Goal: Communication & Community: Share content

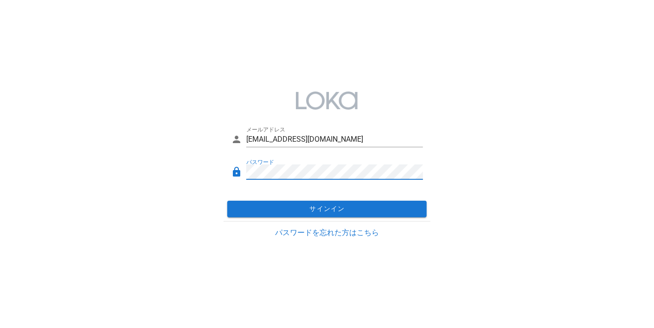
click at [440, 181] on div "メールアドレス [EMAIL_ADDRESS][DOMAIN_NAME] パスワード サインイン パスワードを忘れた方はこちら" at bounding box center [327, 163] width 654 height 171
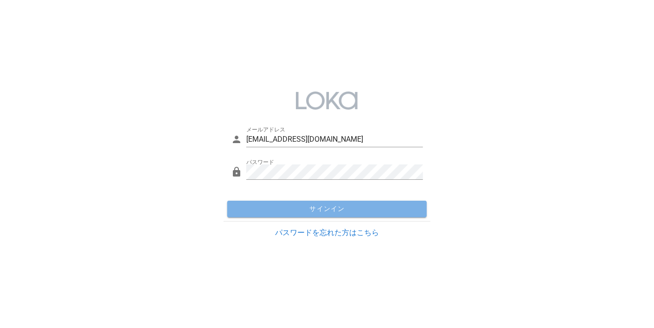
click at [403, 209] on span "サインイン" at bounding box center [327, 209] width 192 height 8
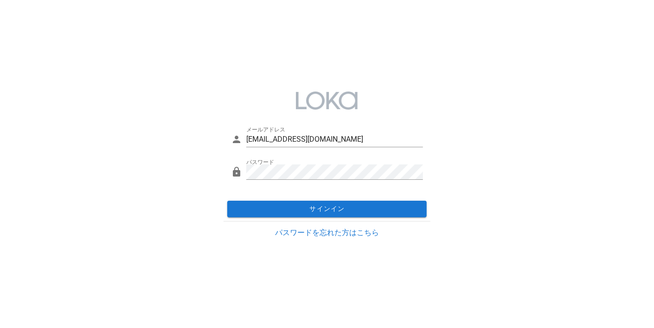
click at [435, 80] on div "メールアドレス [EMAIL_ADDRESS][DOMAIN_NAME] パスワード サインイン パスワードを忘れた方はこちら" at bounding box center [327, 163] width 218 height 171
click at [330, 140] on input "[EMAIL_ADDRESS][DOMAIN_NAME]" at bounding box center [334, 139] width 177 height 15
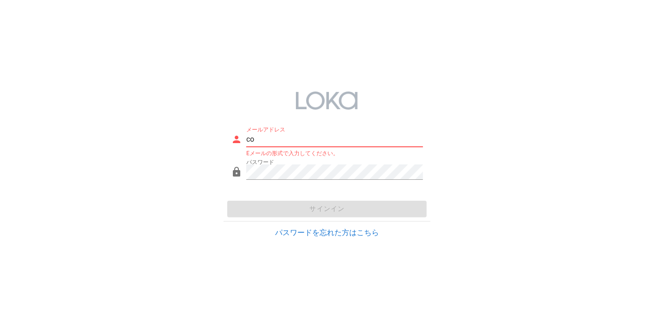
type input "c"
type input "E"
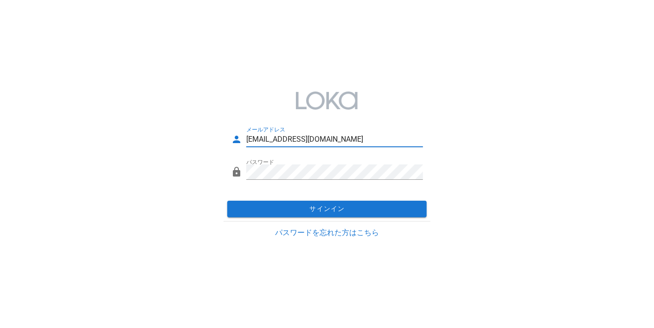
type input "[EMAIL_ADDRESS][DOMAIN_NAME]"
click at [469, 166] on div "メールアドレス [EMAIL_ADDRESS][DOMAIN_NAME] パスワード サインイン パスワードを忘れた方はこちら" at bounding box center [327, 163] width 654 height 171
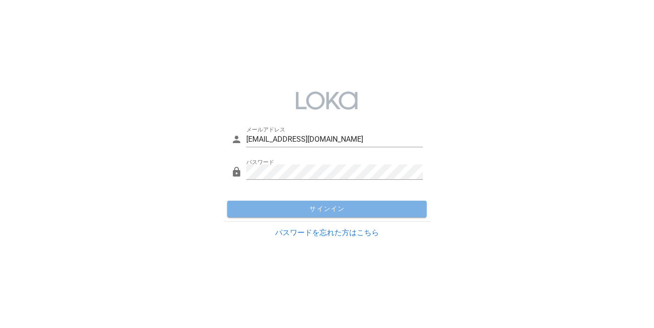
click at [404, 207] on span "サインイン" at bounding box center [327, 209] width 192 height 8
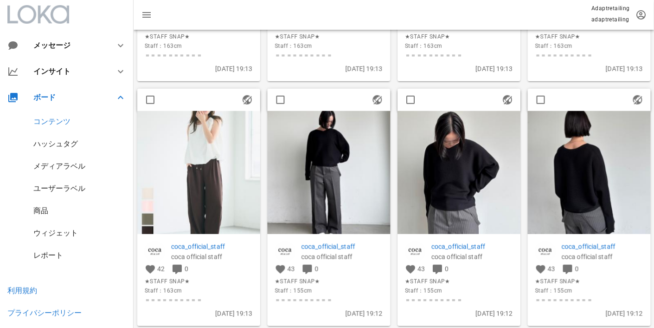
scroll to position [3405, 0]
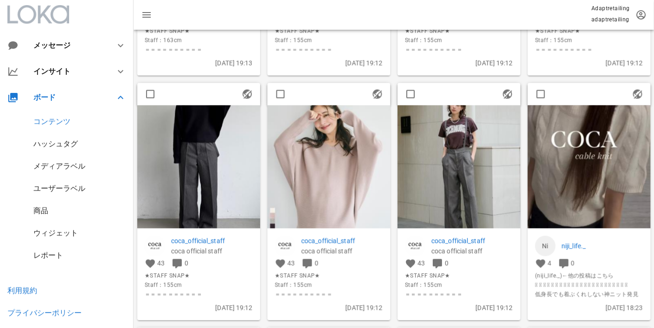
click at [587, 192] on img at bounding box center [589, 166] width 123 height 123
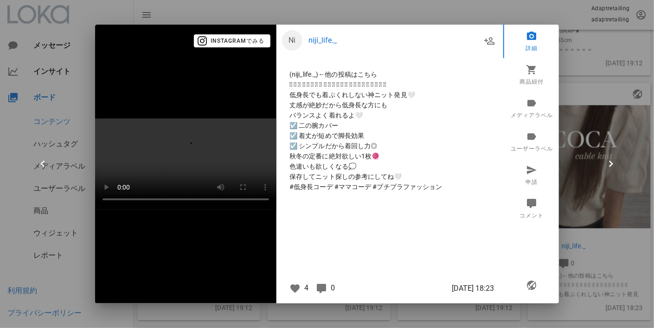
scroll to position [22, 0]
click at [604, 208] on div at bounding box center [327, 164] width 654 height 328
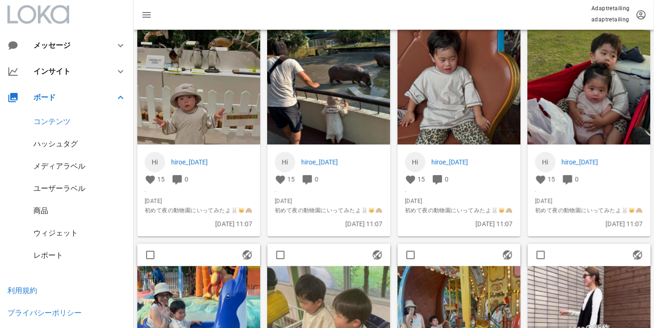
scroll to position [4936, 0]
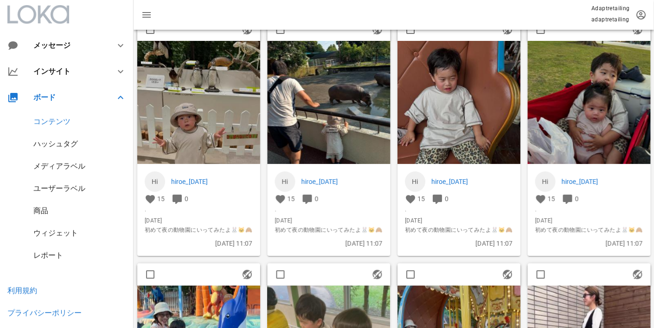
click at [466, 125] on img at bounding box center [459, 102] width 123 height 123
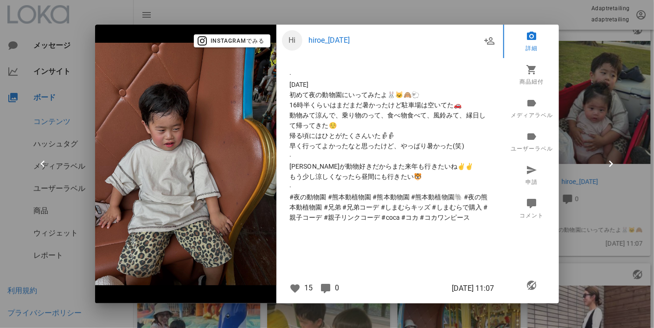
click at [583, 53] on div at bounding box center [327, 164] width 654 height 328
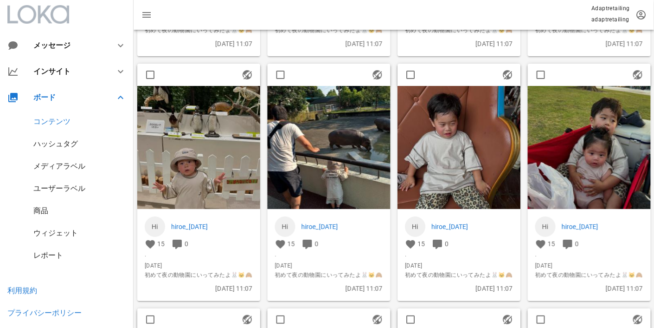
scroll to position [4890, 0]
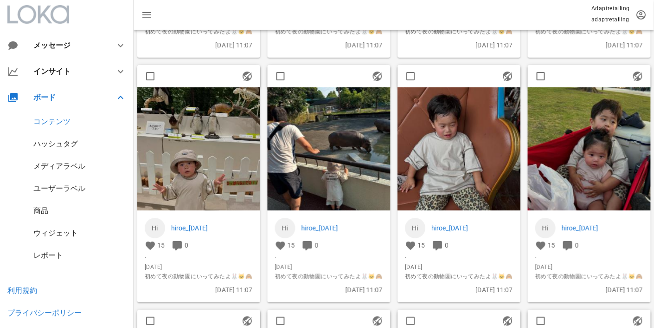
click at [588, 151] on img at bounding box center [589, 148] width 123 height 123
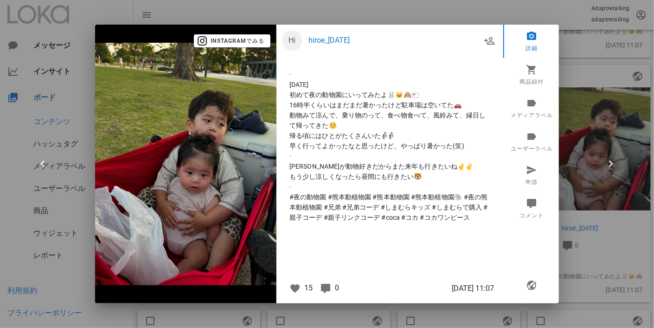
click at [579, 86] on div at bounding box center [327, 164] width 654 height 328
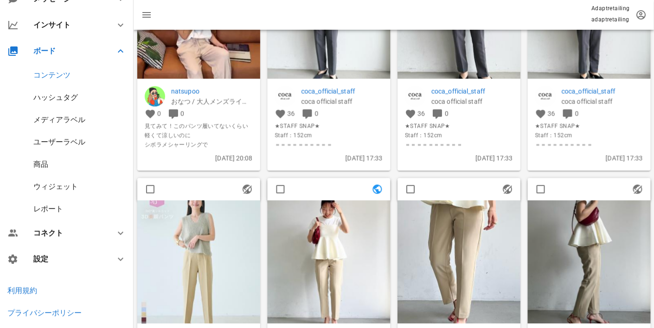
scroll to position [5493, 0]
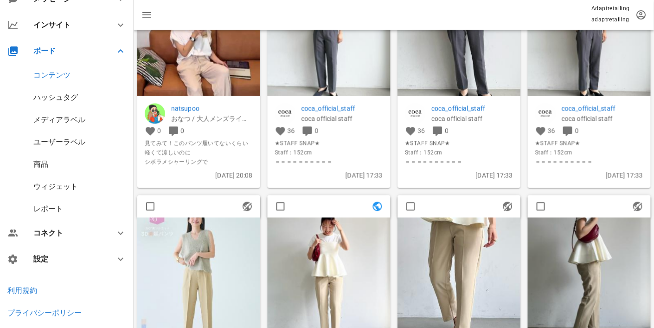
click at [209, 85] on img at bounding box center [198, 34] width 123 height 123
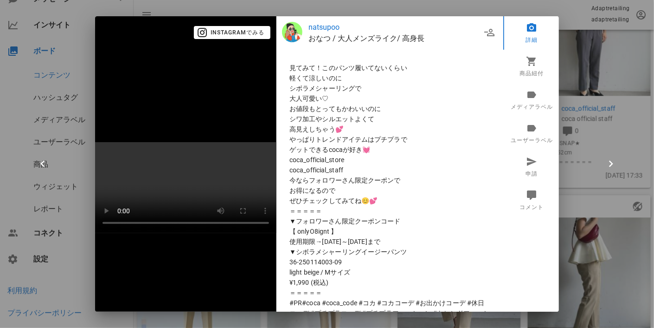
click at [637, 226] on div at bounding box center [327, 164] width 654 height 328
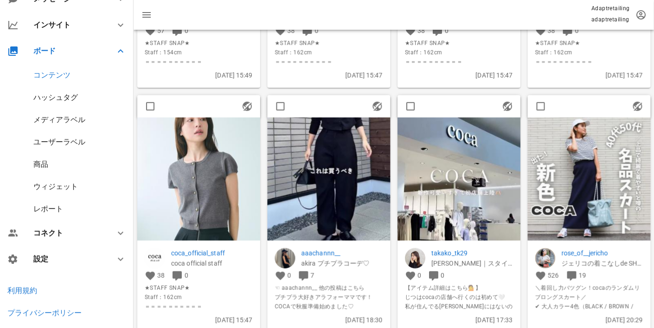
scroll to position [10039, 0]
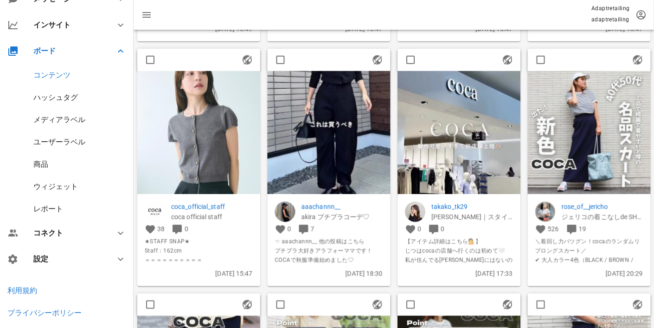
click at [449, 170] on img at bounding box center [459, 132] width 123 height 123
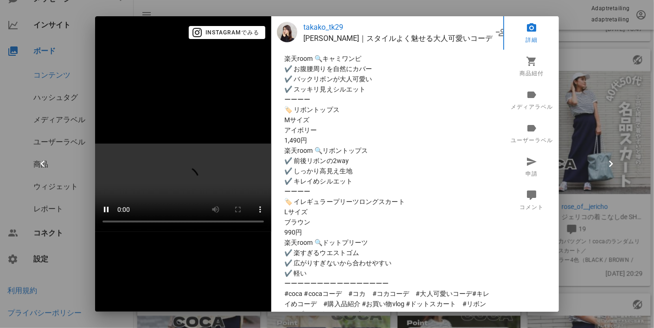
scroll to position [0, 0]
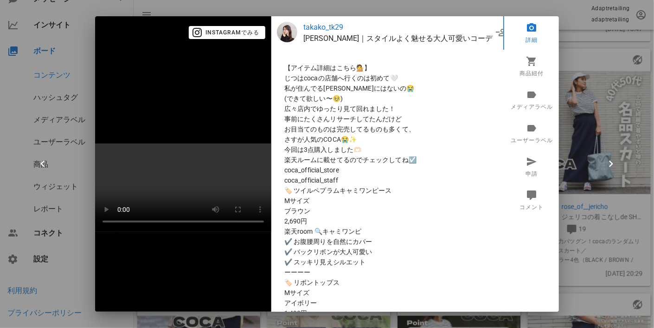
click at [596, 138] on div at bounding box center [327, 164] width 654 height 328
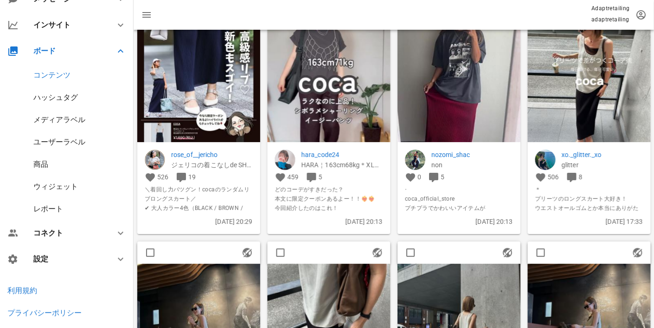
scroll to position [10874, 0]
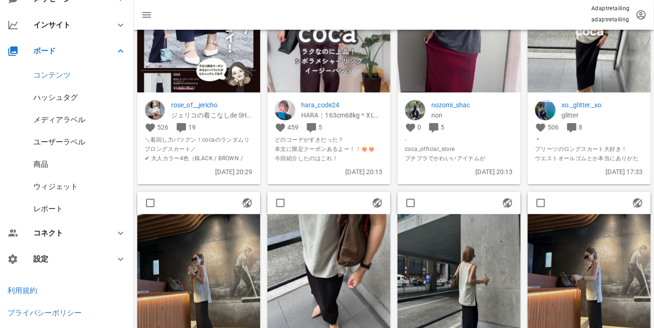
click at [612, 53] on img at bounding box center [589, 30] width 123 height 123
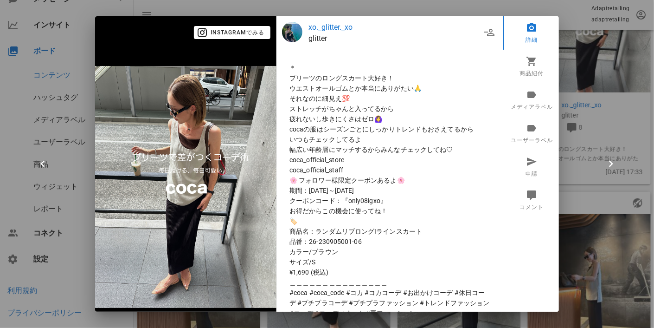
click at [260, 183] on img at bounding box center [185, 187] width 181 height 242
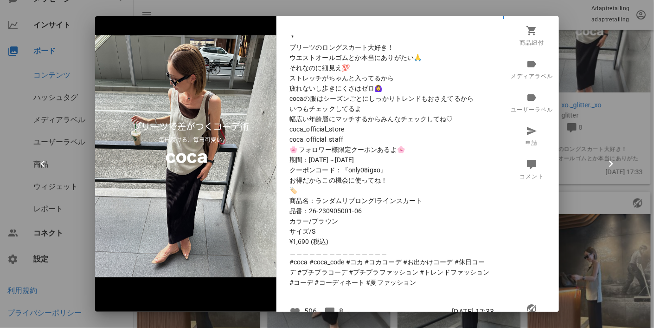
scroll to position [46, 0]
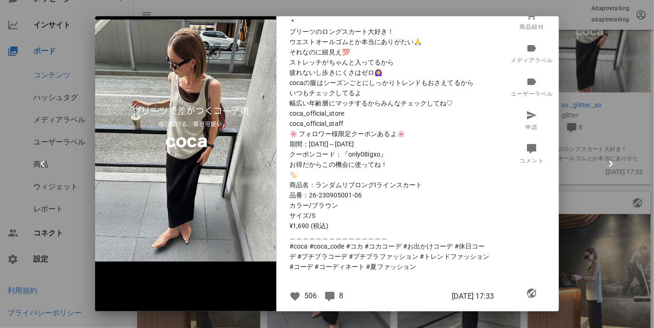
click at [590, 173] on div at bounding box center [327, 164] width 654 height 328
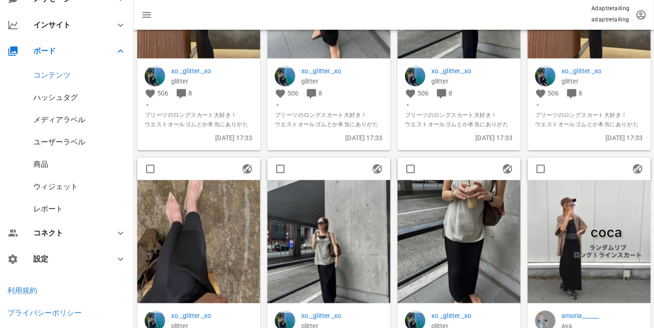
scroll to position [11199, 0]
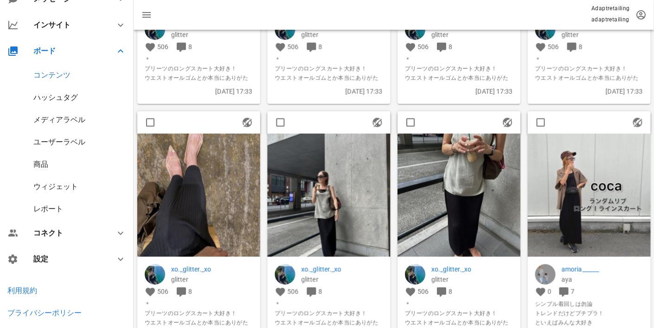
click at [469, 182] on img at bounding box center [459, 194] width 123 height 123
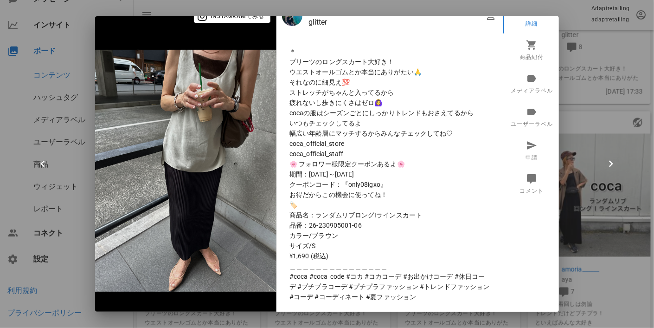
scroll to position [0, 0]
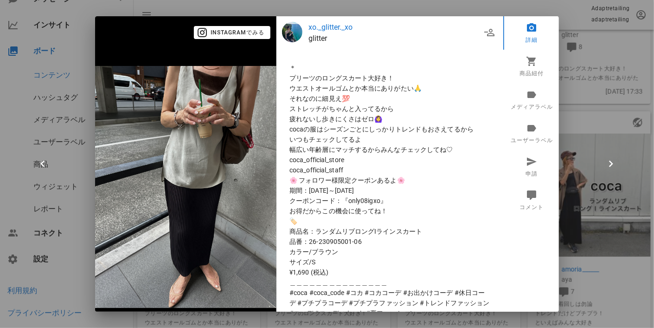
click at [338, 26] on p "xo._glitter._xo" at bounding box center [395, 27] width 173 height 11
click at [563, 49] on div at bounding box center [327, 164] width 654 height 328
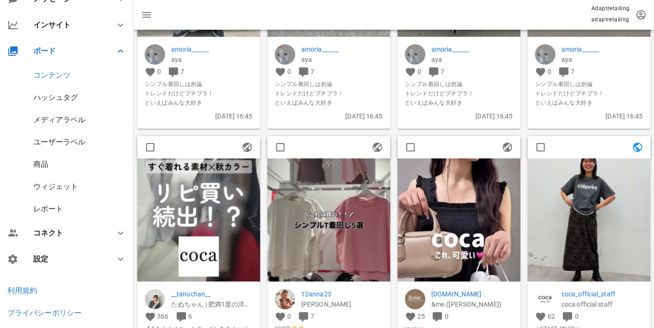
scroll to position [11710, 0]
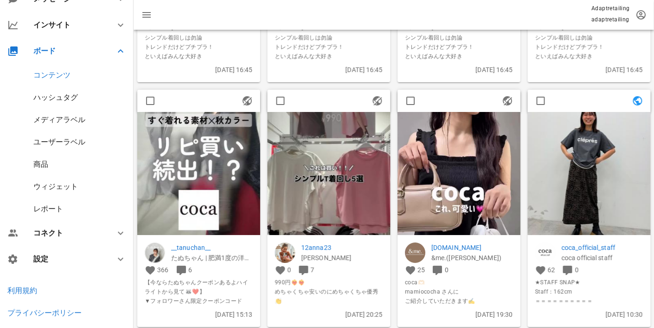
click at [347, 212] on img at bounding box center [329, 173] width 123 height 123
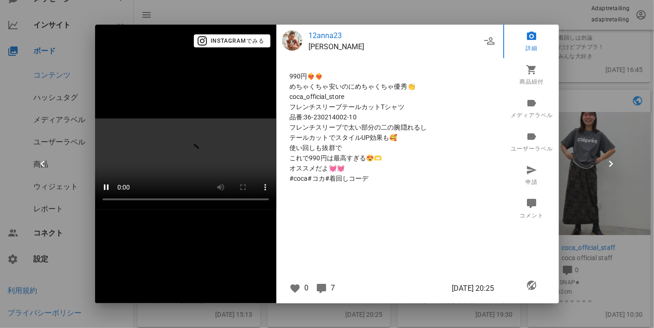
scroll to position [22, 0]
click at [325, 293] on div "0 7" at bounding box center [313, 288] width 55 height 12
click at [319, 294] on icon at bounding box center [321, 288] width 11 height 11
click at [603, 184] on div at bounding box center [327, 164] width 654 height 328
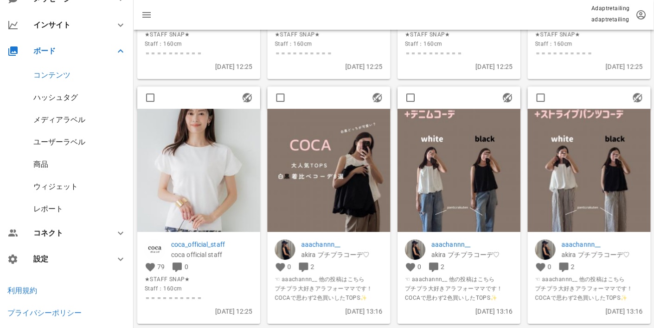
scroll to position [19294, 0]
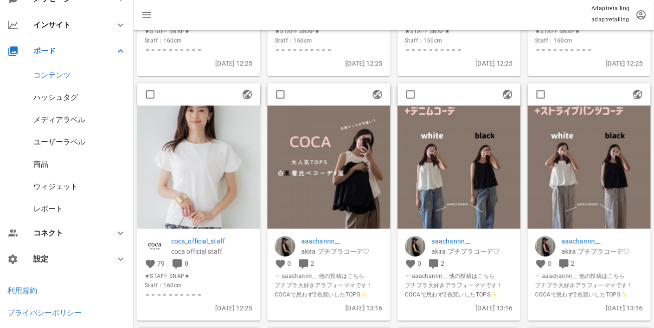
click at [361, 171] on img at bounding box center [329, 166] width 123 height 123
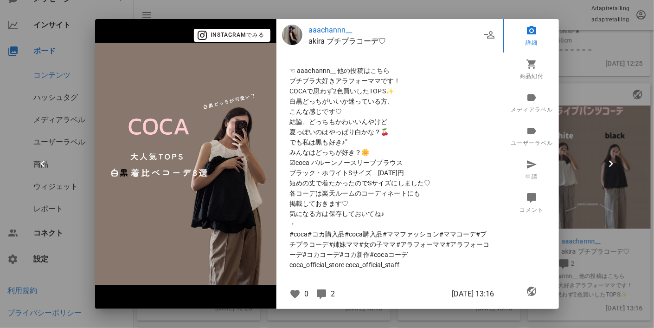
click at [243, 161] on img at bounding box center [185, 164] width 181 height 242
click at [611, 51] on div at bounding box center [327, 164] width 654 height 328
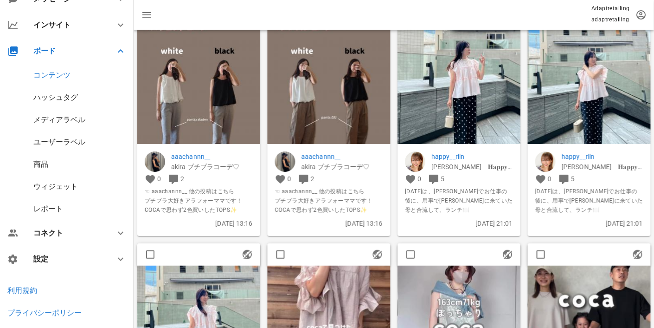
scroll to position [19619, 0]
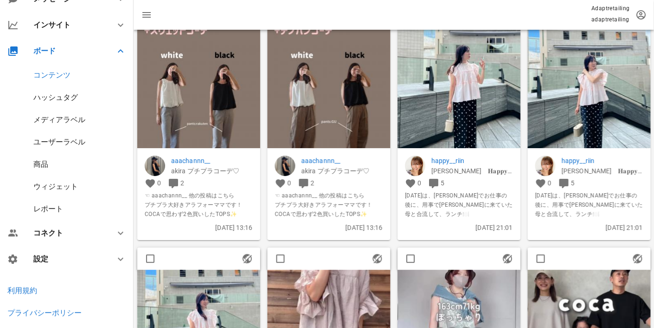
click at [492, 87] on img at bounding box center [459, 86] width 123 height 123
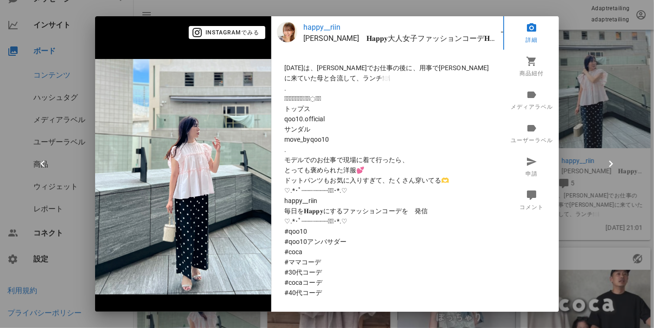
click at [240, 180] on img at bounding box center [183, 176] width 176 height 235
click at [603, 148] on div at bounding box center [327, 164] width 654 height 328
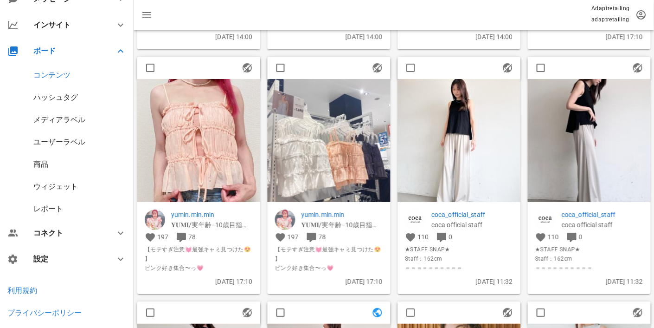
scroll to position [21521, 0]
click at [197, 162] on img at bounding box center [198, 139] width 123 height 123
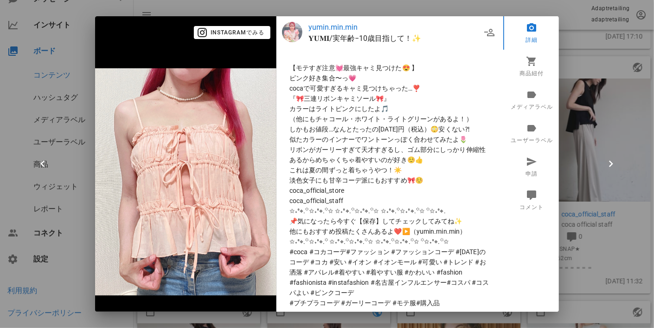
click at [228, 181] on img at bounding box center [185, 181] width 181 height 227
click at [337, 9] on div at bounding box center [327, 164] width 654 height 328
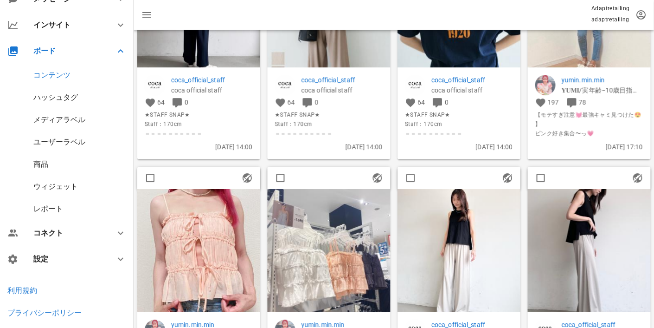
scroll to position [21382, 0]
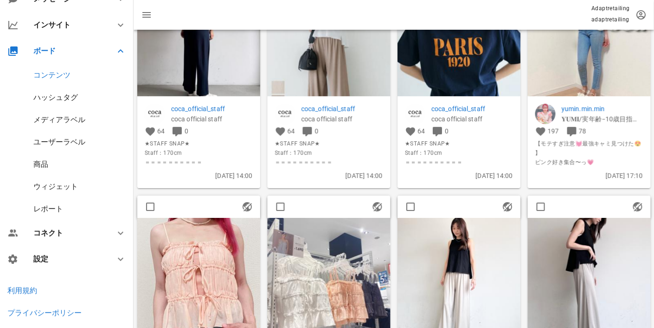
click at [605, 77] on img at bounding box center [589, 34] width 123 height 123
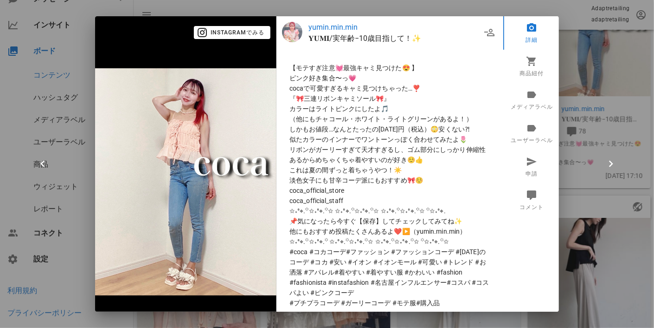
click at [433, 3] on div at bounding box center [327, 164] width 654 height 328
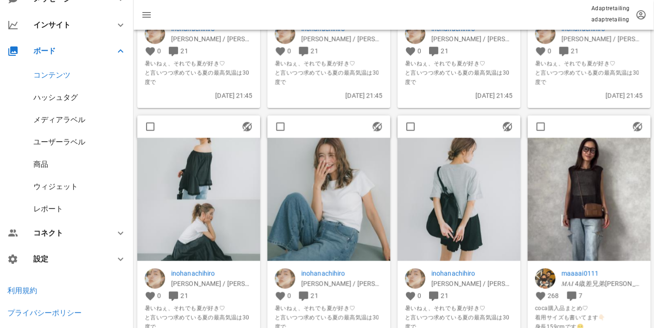
scroll to position [22913, 0]
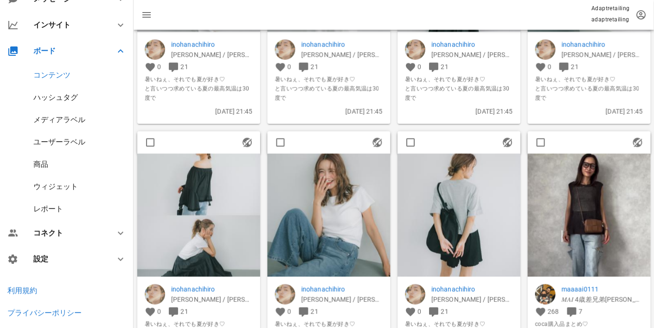
click at [549, 209] on img at bounding box center [589, 215] width 123 height 123
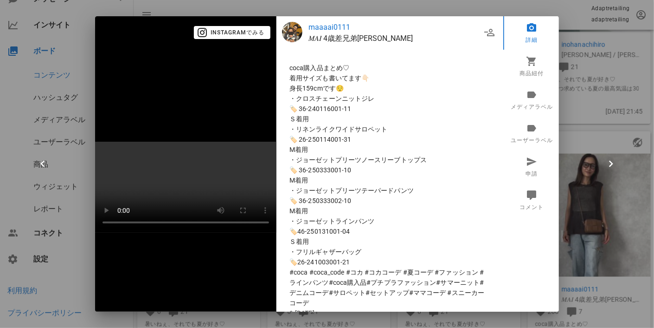
click at [617, 58] on div at bounding box center [327, 164] width 654 height 328
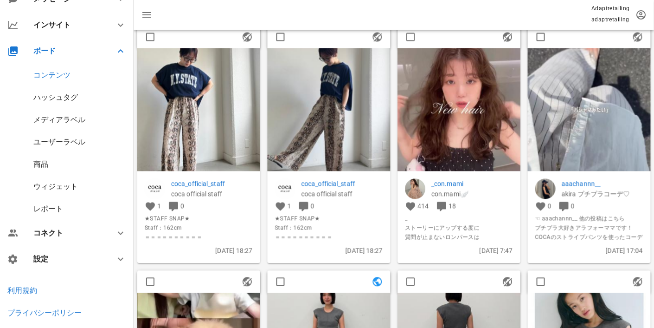
scroll to position [23980, 0]
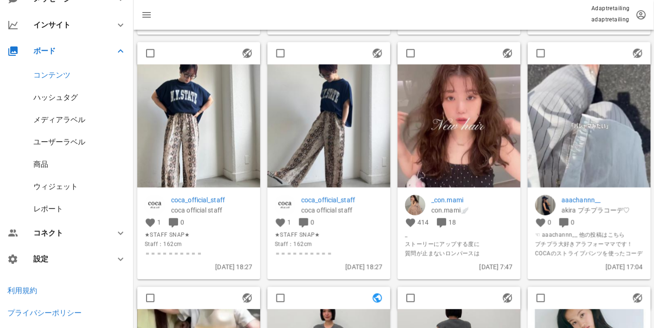
click at [482, 122] on img at bounding box center [459, 125] width 123 height 123
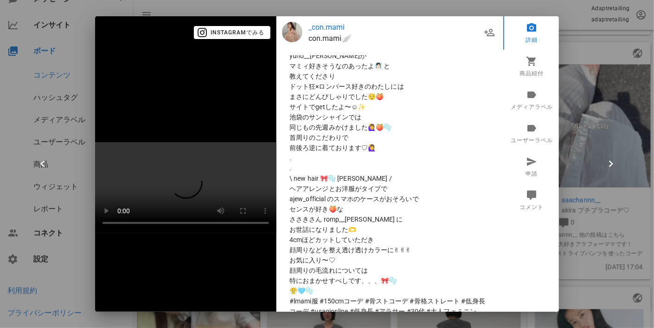
scroll to position [152, 0]
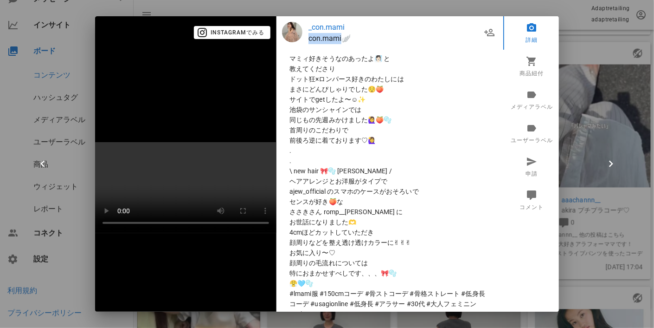
drag, startPoint x: 339, startPoint y: 39, endPoint x: 304, endPoint y: 38, distance: 34.8
click at [304, 38] on div "_con.mami con.mami🪽" at bounding box center [381, 33] width 199 height 22
copy p "con.mami"
click at [522, 101] on link "メディアラベル" at bounding box center [532, 99] width 58 height 33
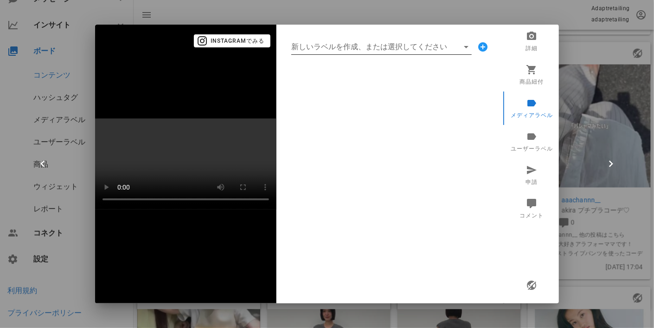
click at [461, 41] on icon at bounding box center [466, 46] width 11 height 11
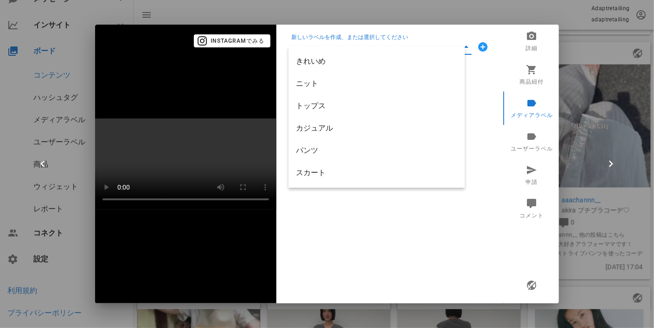
click at [479, 103] on div "新しいラベルを作成、または選択してください" at bounding box center [390, 164] width 227 height 278
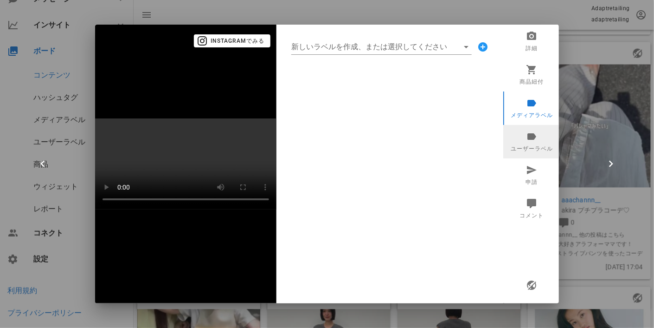
click at [503, 125] on link "ユーザーラベル" at bounding box center [532, 141] width 58 height 33
click at [449, 39] on input "新しいラベルを作成、または選択してください" at bounding box center [374, 46] width 167 height 15
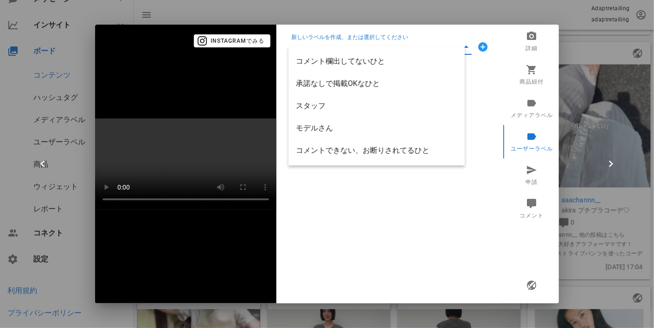
click at [453, 200] on div "新しいラベルを作成、または選択してください" at bounding box center [390, 164] width 227 height 278
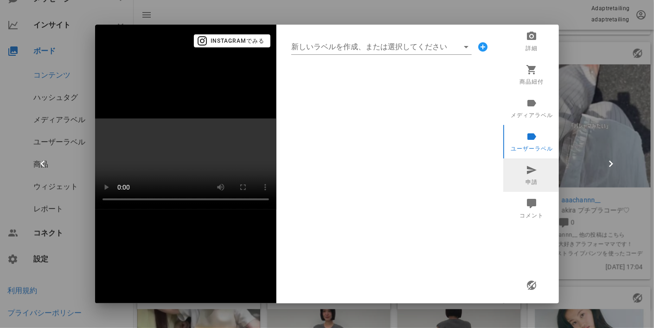
click at [521, 167] on link "申請" at bounding box center [532, 174] width 58 height 33
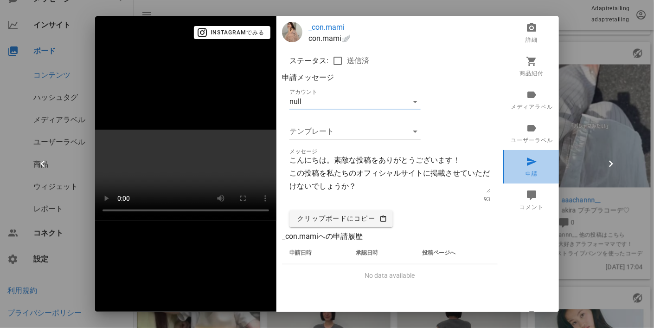
type textarea "@coca_official_staff はじめまして＾＾cocaインスタチームです💫 ステキなお写真を投稿していただきありがとうございます！ 宜しければ、こ…"
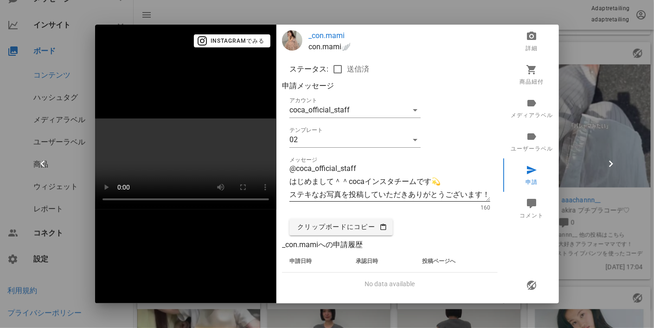
click at [360, 186] on textarea "@coca_official_staff はじめまして＾＾cocaインスタチームです💫 ステキなお写真を投稿していただきありがとうございます！ 宜しければ、こ…" at bounding box center [390, 181] width 201 height 39
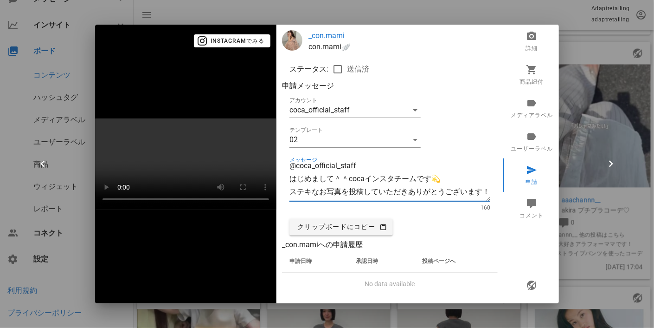
scroll to position [0, 0]
click at [517, 65] on link "商品紐付" at bounding box center [532, 74] width 58 height 33
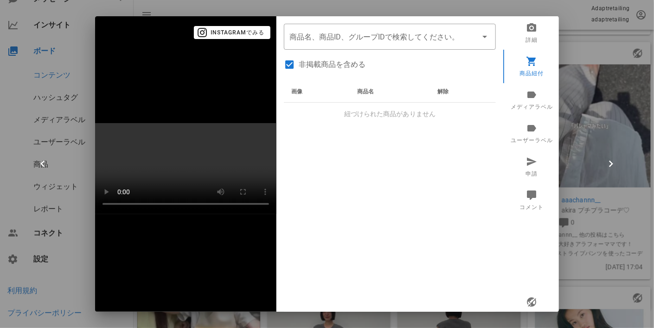
click at [436, 167] on div "画像 商品名 解除 紐づけられた商品がありません" at bounding box center [390, 196] width 212 height 232
click at [515, 135] on link "ユーザーラベル" at bounding box center [532, 132] width 58 height 33
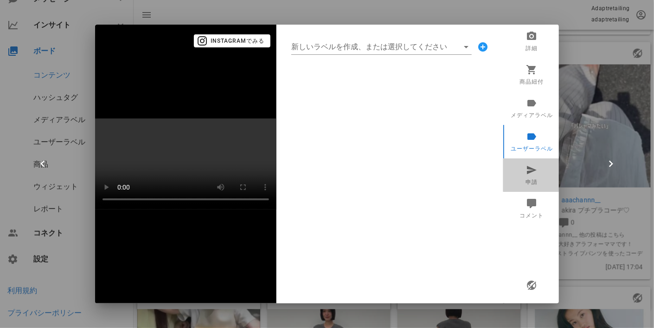
click at [527, 164] on icon at bounding box center [532, 169] width 11 height 11
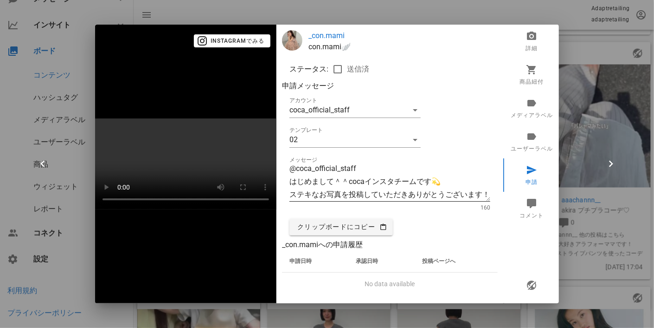
click at [343, 173] on textarea "@coca_official_staff はじめまして＾＾cocaインスタチームです💫 ステキなお写真を投稿していただきありがとうございます！ 宜しければ、こ…" at bounding box center [390, 181] width 201 height 39
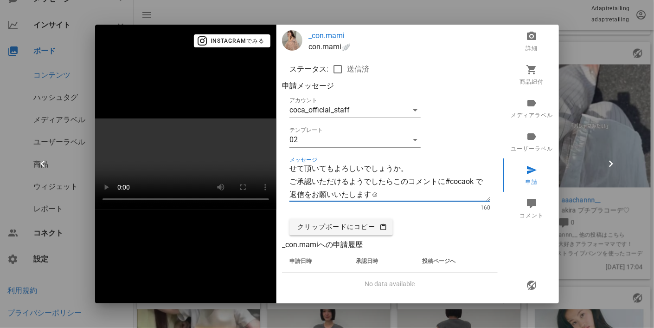
scroll to position [65, 0]
click at [421, 215] on div "クリップボードにコピー" at bounding box center [390, 227] width 208 height 24
click at [521, 9] on div at bounding box center [327, 164] width 654 height 328
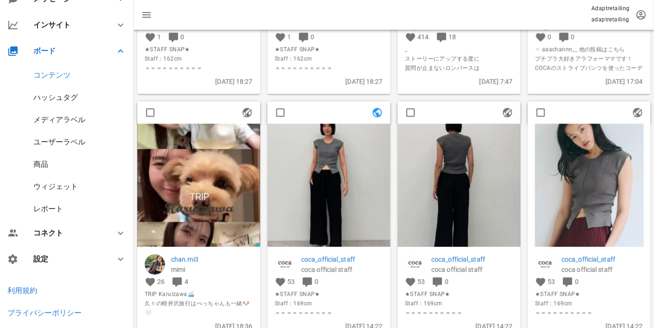
scroll to position [24166, 0]
click at [176, 197] on img at bounding box center [198, 184] width 123 height 123
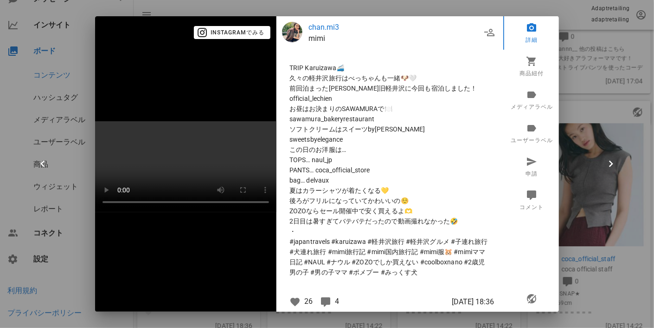
click at [588, 211] on div at bounding box center [327, 164] width 654 height 328
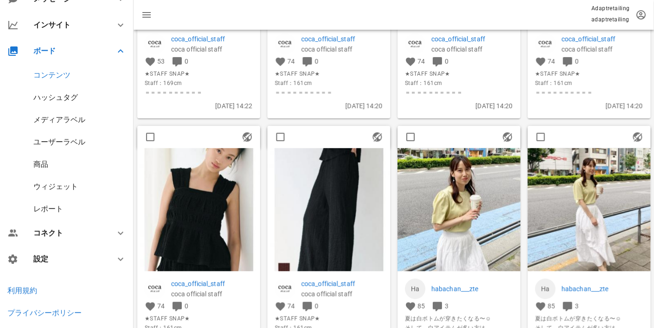
scroll to position [24676, 0]
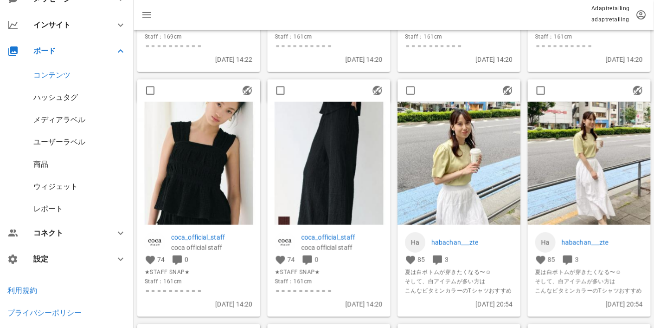
click at [456, 202] on img at bounding box center [459, 163] width 123 height 123
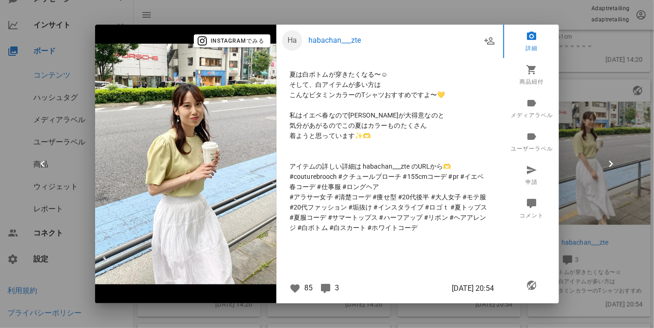
click at [243, 191] on img at bounding box center [185, 164] width 181 height 241
click at [256, 180] on img at bounding box center [185, 164] width 181 height 241
click at [637, 178] on div at bounding box center [327, 164] width 654 height 328
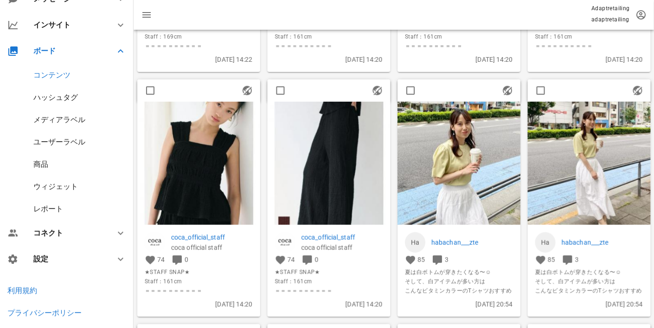
click at [598, 199] on img at bounding box center [589, 163] width 123 height 123
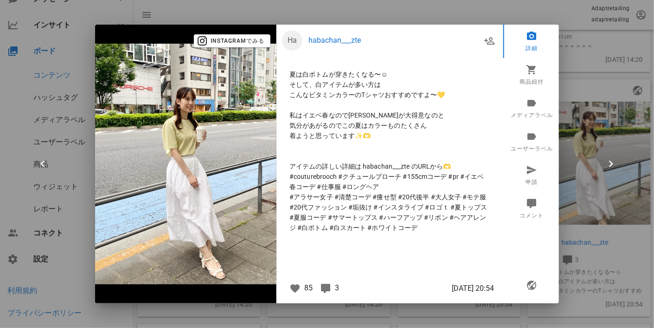
click at [599, 194] on div at bounding box center [327, 164] width 654 height 328
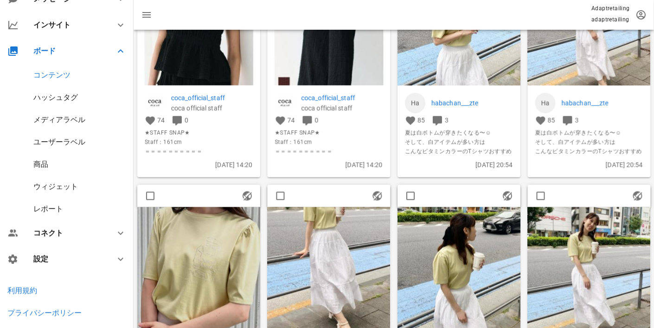
scroll to position [24908, 0]
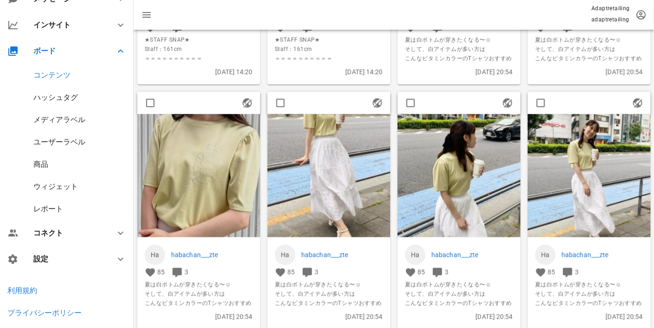
click at [308, 202] on img at bounding box center [329, 175] width 123 height 123
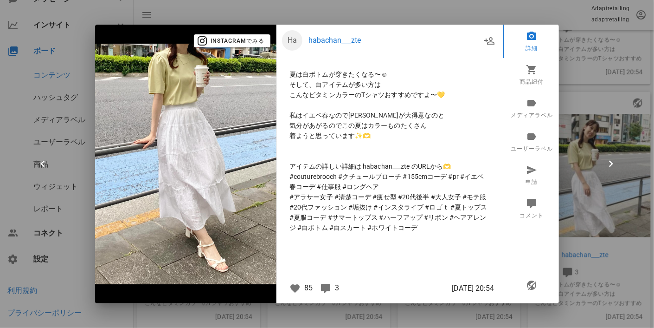
click at [588, 174] on div at bounding box center [327, 164] width 654 height 328
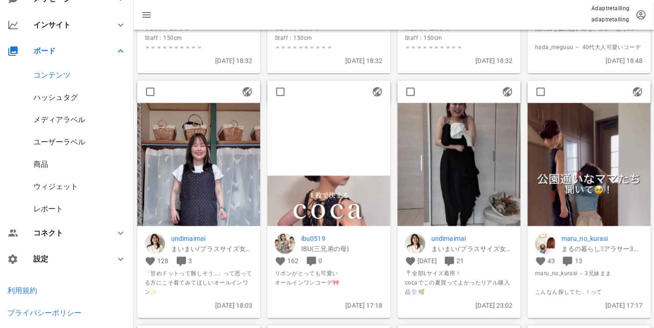
scroll to position [29056, 0]
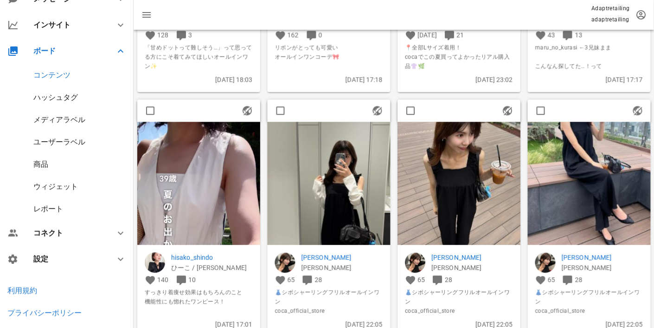
click at [317, 218] on img at bounding box center [329, 183] width 123 height 123
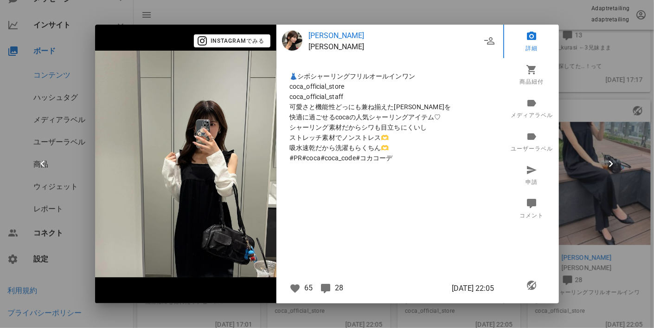
click at [262, 194] on img at bounding box center [185, 164] width 181 height 226
click at [578, 140] on div at bounding box center [327, 164] width 654 height 328
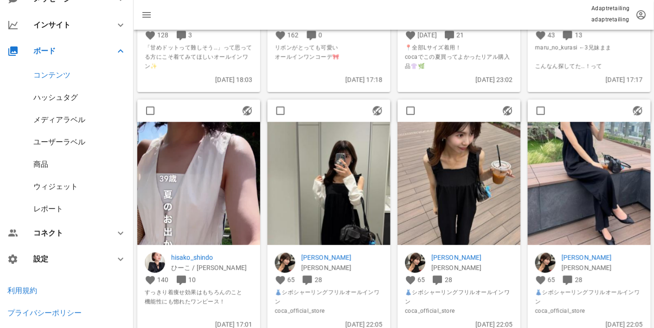
click at [569, 168] on img at bounding box center [589, 183] width 123 height 123
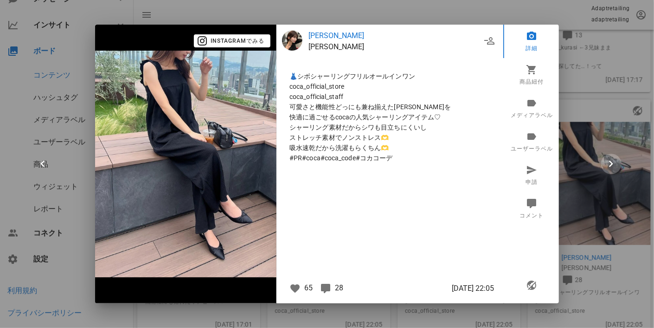
click at [610, 157] on icon "button" at bounding box center [611, 163] width 13 height 13
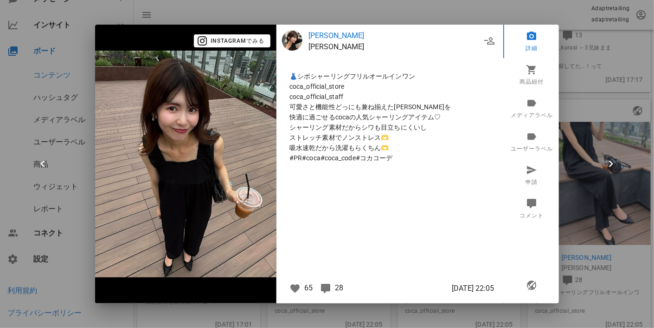
click at [605, 174] on div at bounding box center [327, 164] width 654 height 328
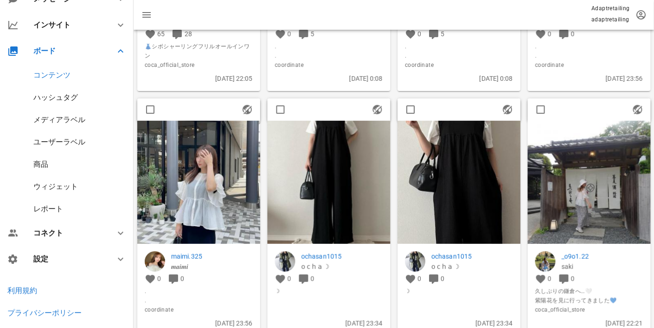
scroll to position [29566, 0]
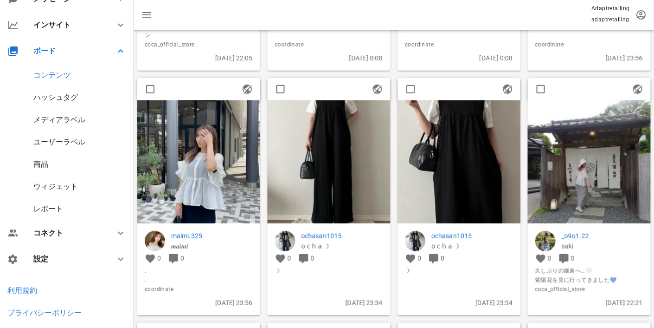
click at [344, 188] on img at bounding box center [329, 161] width 123 height 123
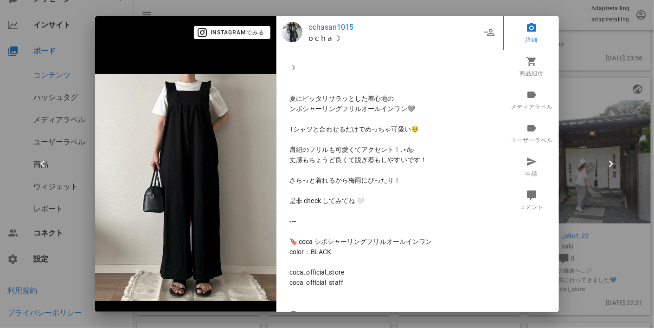
click at [594, 118] on div at bounding box center [327, 164] width 654 height 328
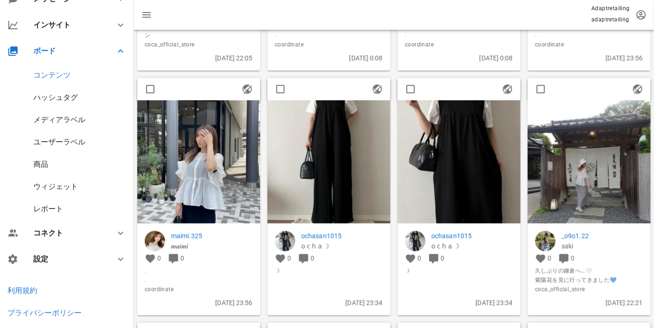
click at [603, 154] on img at bounding box center [589, 161] width 123 height 123
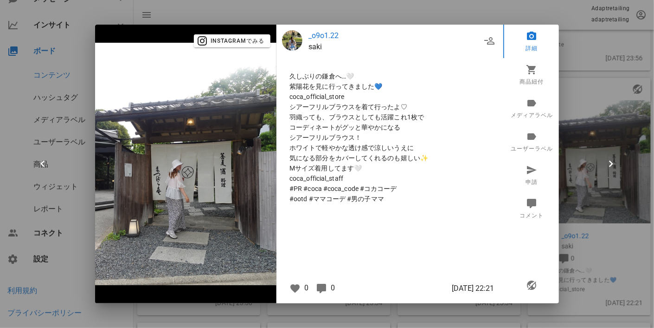
click at [252, 176] on img at bounding box center [185, 164] width 181 height 242
click at [255, 157] on img at bounding box center [185, 164] width 181 height 242
click at [580, 135] on div at bounding box center [327, 164] width 654 height 328
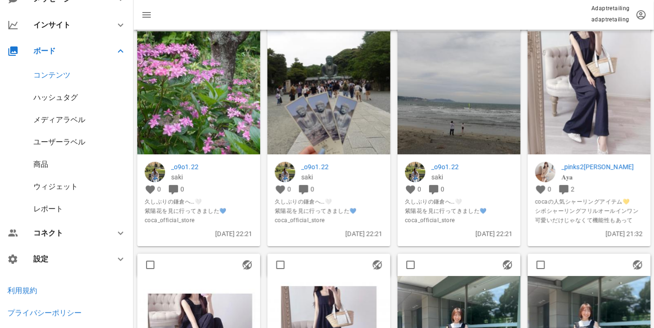
scroll to position [30123, 0]
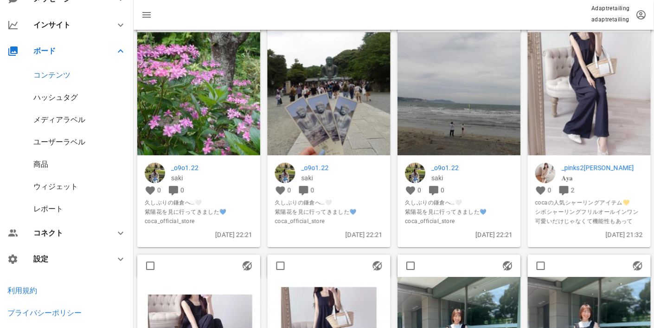
click at [585, 125] on img at bounding box center [589, 93] width 123 height 123
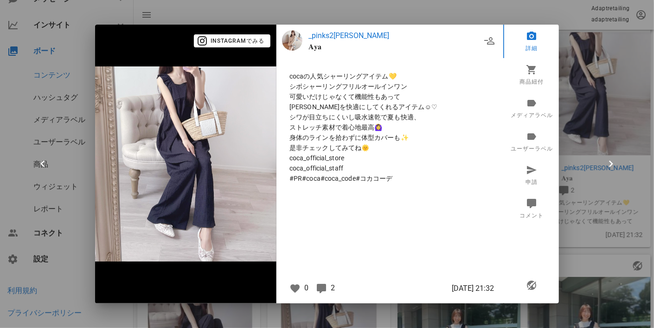
click at [566, 143] on div at bounding box center [327, 164] width 654 height 328
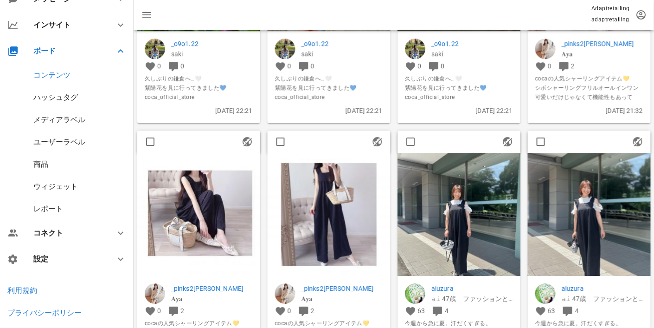
scroll to position [30262, 0]
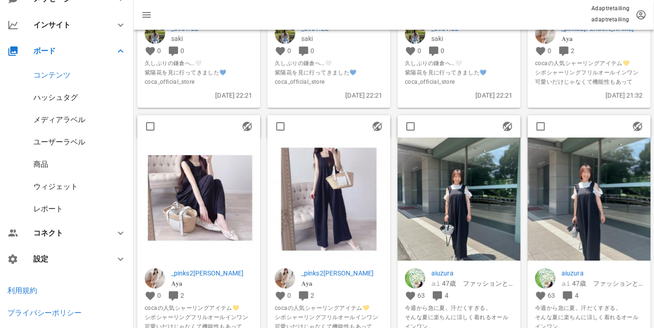
click at [359, 184] on img at bounding box center [329, 199] width 123 height 123
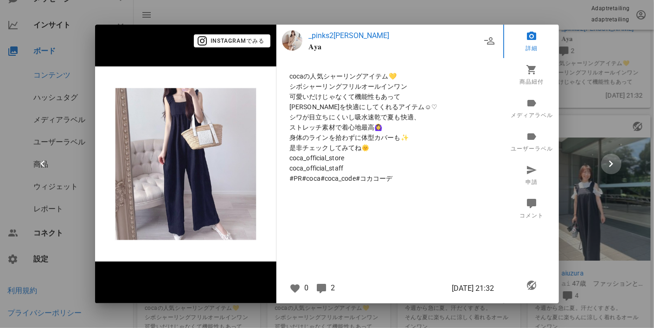
click at [607, 156] on button "button" at bounding box center [611, 164] width 20 height 20
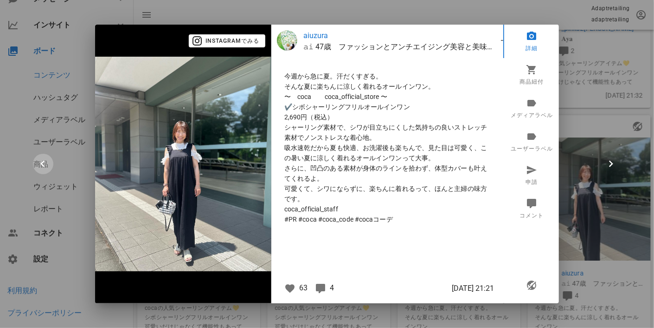
click at [39, 159] on icon "button" at bounding box center [43, 163] width 13 height 13
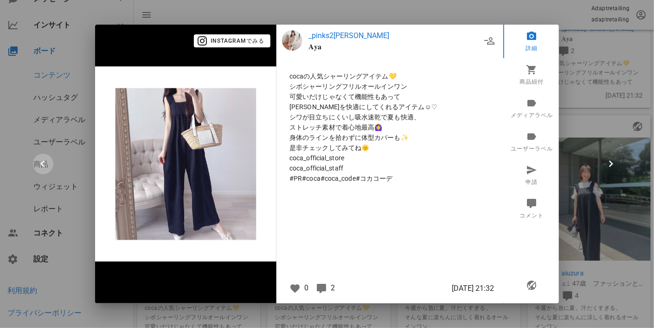
click at [45, 161] on icon "button" at bounding box center [43, 163] width 13 height 13
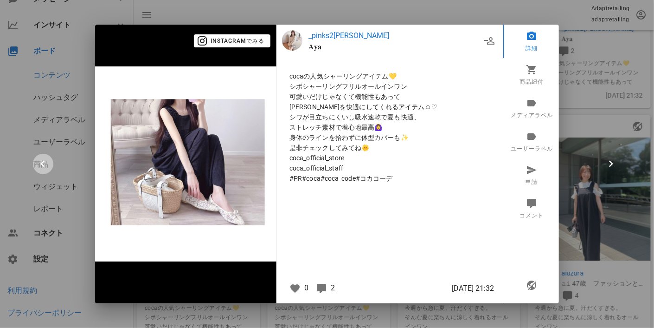
click at [45, 162] on icon "button" at bounding box center [43, 163] width 13 height 13
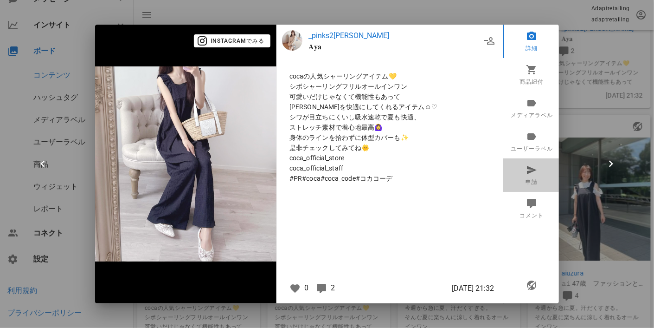
click at [535, 170] on icon at bounding box center [532, 169] width 11 height 11
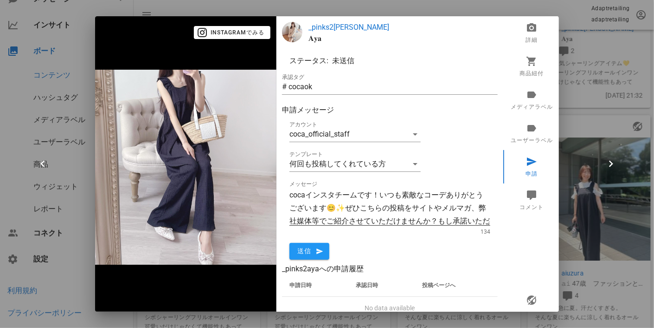
scroll to position [0, 0]
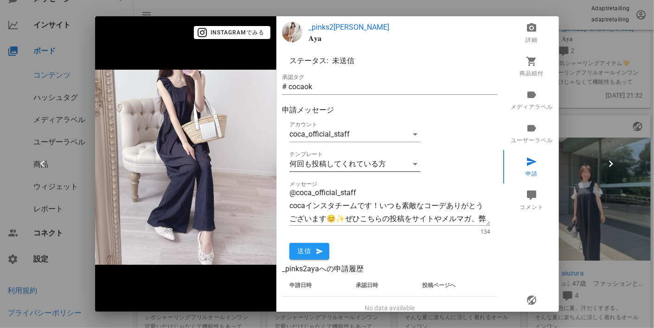
click at [355, 166] on div "何回も投稿してくれている方" at bounding box center [338, 164] width 97 height 8
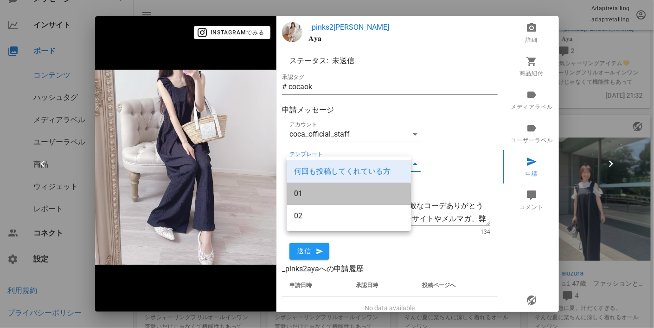
click at [347, 188] on div "01" at bounding box center [348, 193] width 109 height 20
type textarea "@coca_official_staff はじめまして！cocaインスタチームです☺ ステキなコーデを投稿頂きありがとうございます★ こちらの投稿を、公式サイ…"
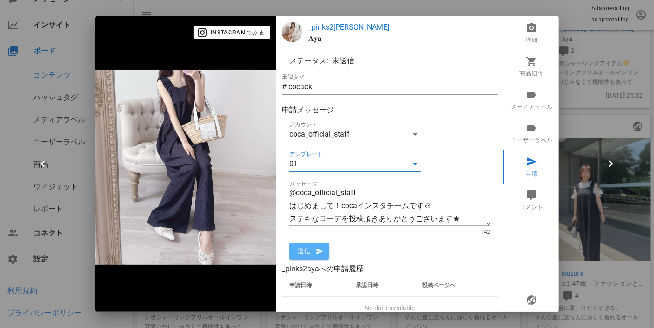
click at [311, 249] on span "送信" at bounding box center [309, 251] width 25 height 8
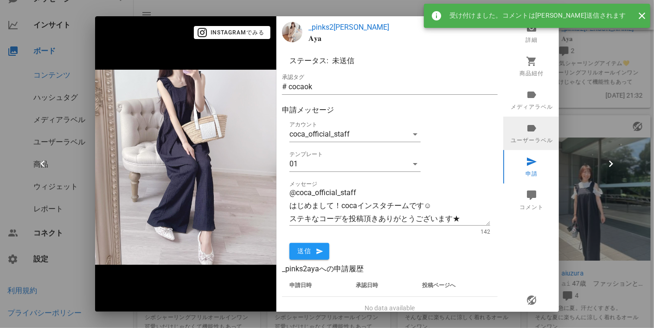
click at [527, 126] on icon at bounding box center [532, 127] width 11 height 11
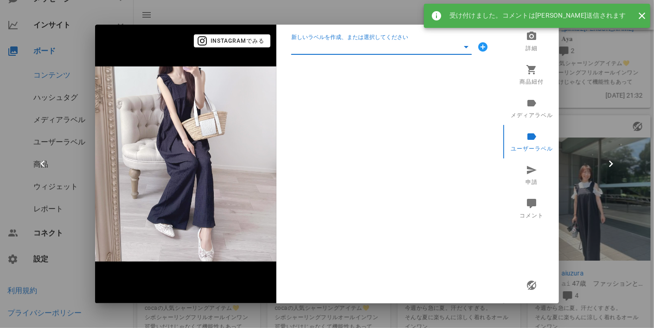
click at [436, 47] on input "新しいラベルを作成、または選択してください" at bounding box center [374, 46] width 167 height 15
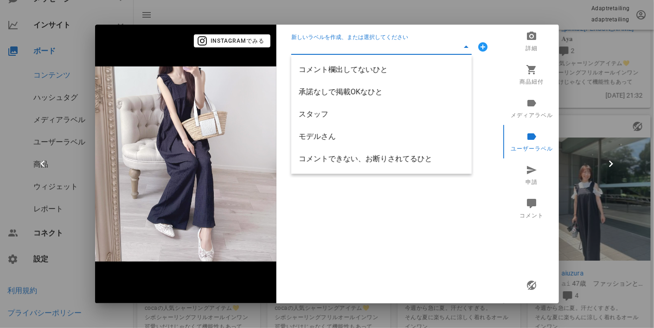
click at [387, 197] on div "新しいラベルを作成、または選択してください" at bounding box center [390, 164] width 227 height 278
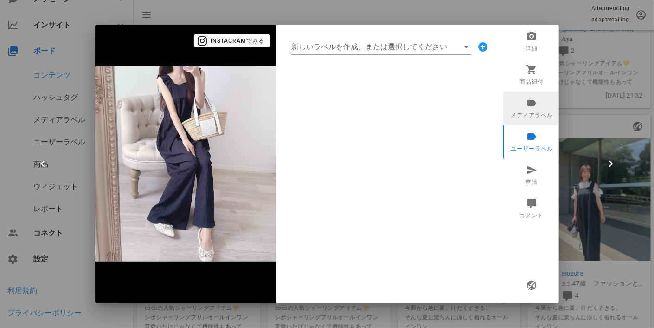
click at [533, 103] on icon at bounding box center [532, 102] width 11 height 11
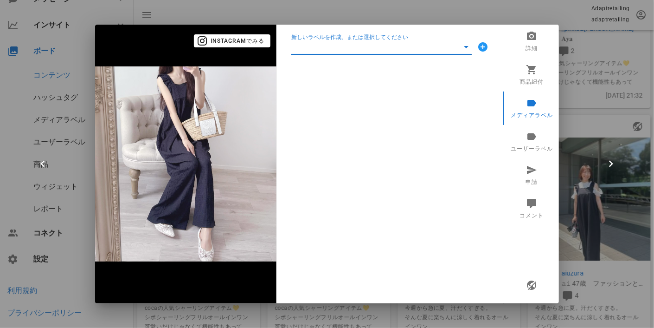
click at [418, 41] on input "新しいラベルを作成、または選択してください" at bounding box center [374, 46] width 167 height 15
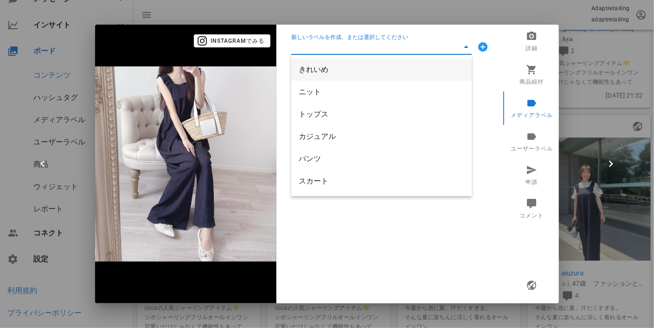
click at [389, 71] on div "きれいめ" at bounding box center [382, 69] width 166 height 9
type input "きれいめ"
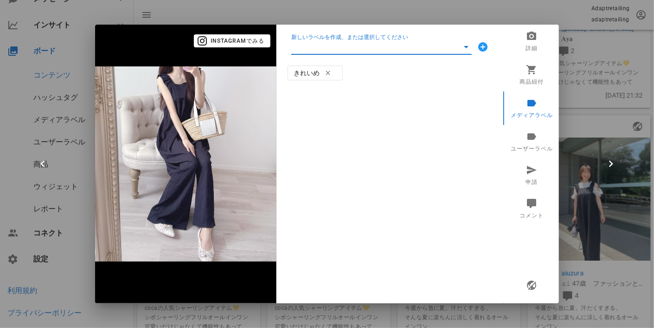
click at [456, 125] on div "新しいラベルを作成、または選択してください きれいめ" at bounding box center [390, 164] width 227 height 278
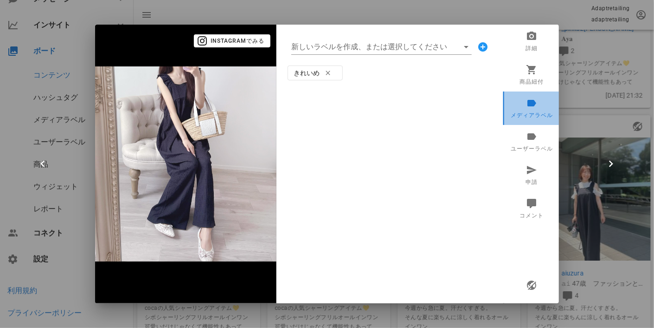
click at [522, 103] on link "メディアラベル" at bounding box center [532, 107] width 58 height 33
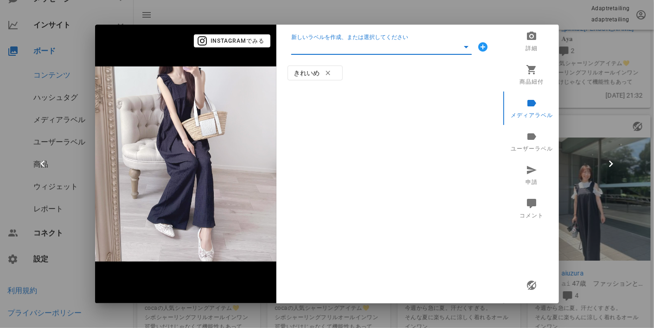
click at [389, 49] on input "新しいラベルを作成、または選択してください" at bounding box center [374, 46] width 167 height 15
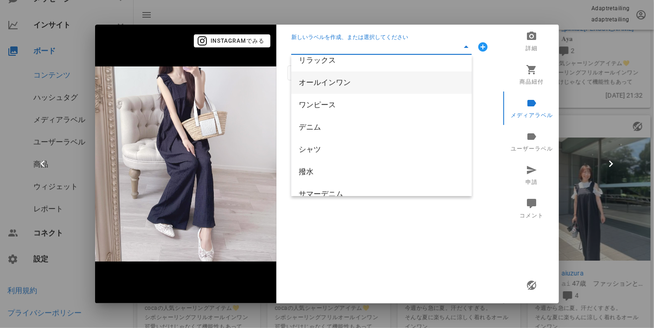
click at [363, 81] on div "オールインワン" at bounding box center [382, 82] width 166 height 9
type input "オールインワン"
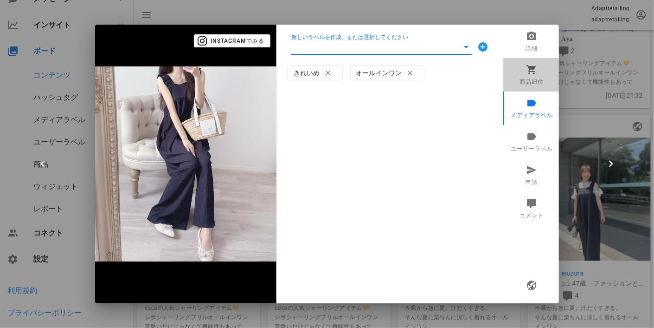
click at [538, 79] on link "商品紐付" at bounding box center [532, 74] width 58 height 33
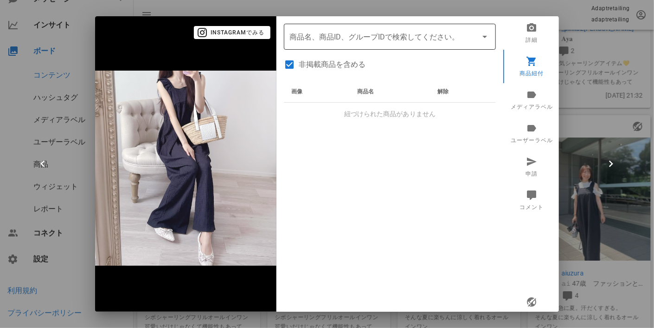
click at [345, 36] on input "商品" at bounding box center [377, 36] width 175 height 15
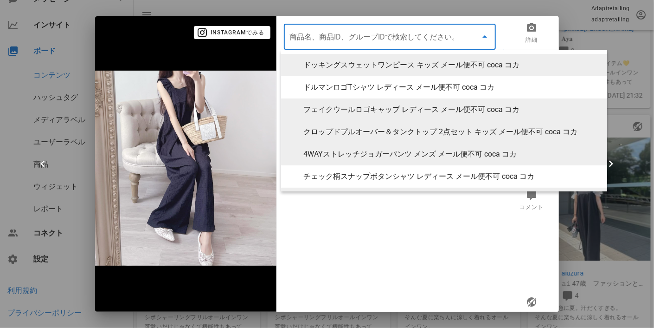
paste input "01-230404001-47"
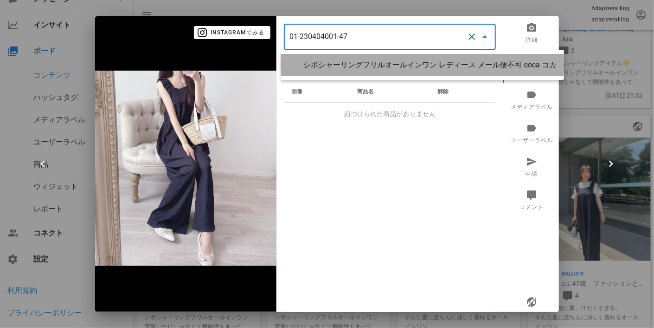
click at [351, 61] on div "シボシャーリングフリルオールインワン レディース メール便不可 coca コカ" at bounding box center [429, 64] width 253 height 9
type input "シボシャーリングフリルオールインワン レディース メール便不可 coca コカ"
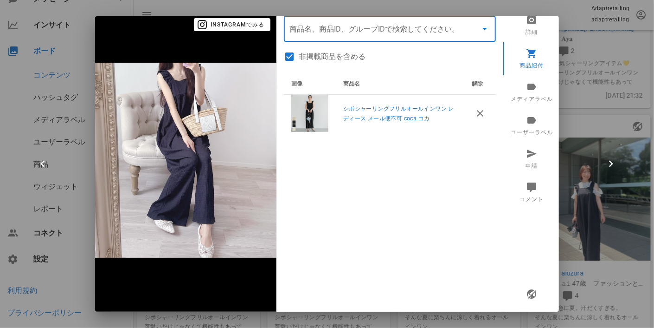
scroll to position [9, 0]
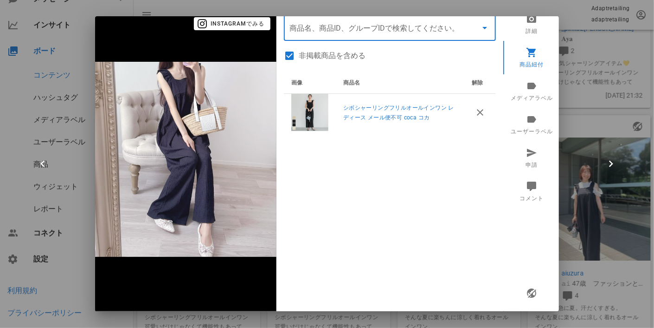
click at [386, 198] on div "画像 商品名 解除 シボシャーリングフリルオールインワン レディース メール便不可 coca コカ" at bounding box center [390, 187] width 212 height 232
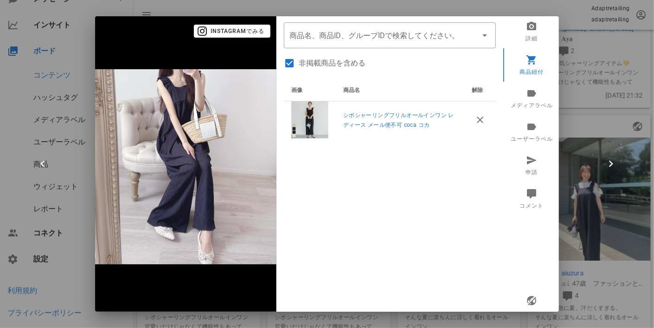
scroll to position [0, 0]
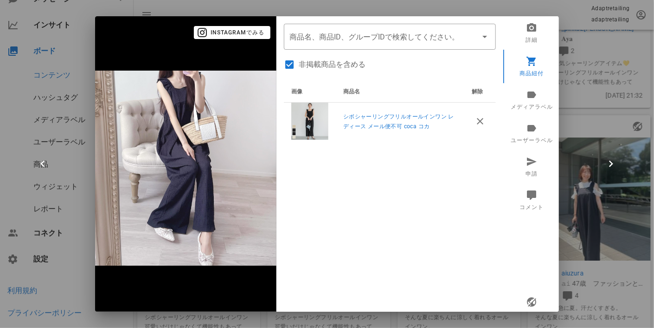
click at [580, 89] on div at bounding box center [327, 164] width 654 height 328
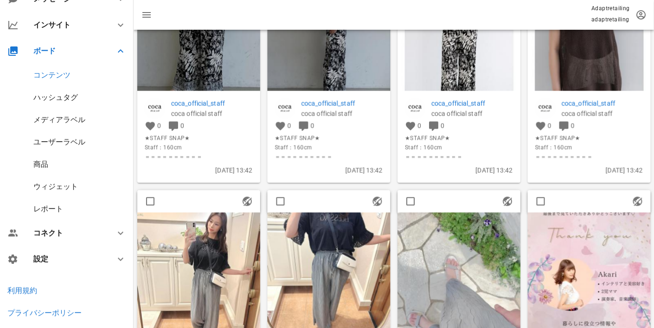
scroll to position [32953, 0]
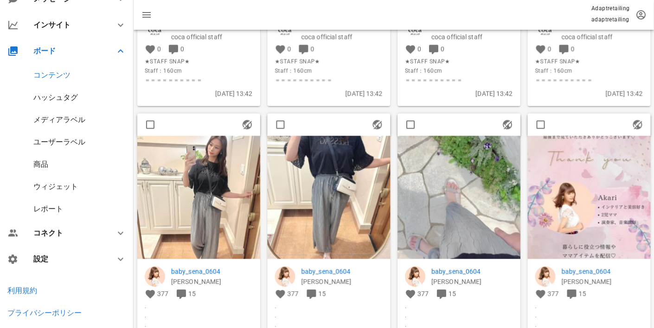
click at [178, 199] on img at bounding box center [198, 197] width 123 height 123
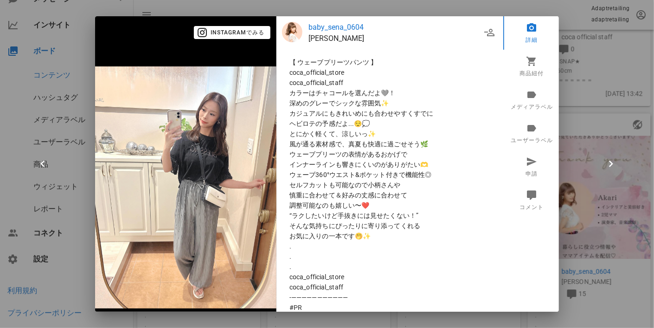
scroll to position [65, 0]
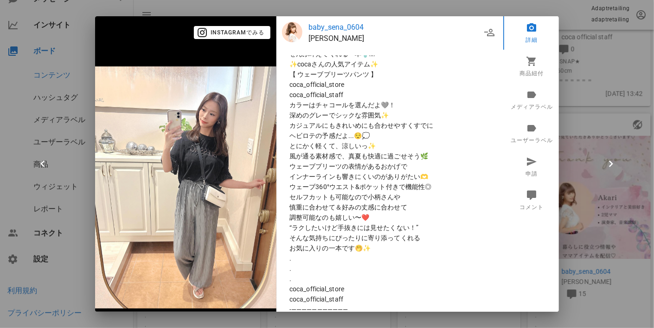
drag, startPoint x: 594, startPoint y: 122, endPoint x: 569, endPoint y: 128, distance: 25.4
click at [594, 122] on div at bounding box center [327, 164] width 654 height 328
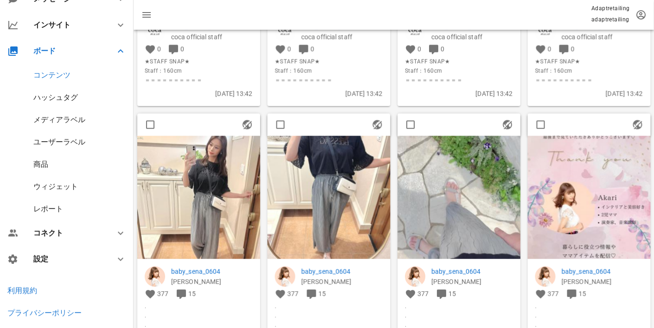
scroll to position [0, 0]
click at [328, 185] on img at bounding box center [329, 197] width 123 height 123
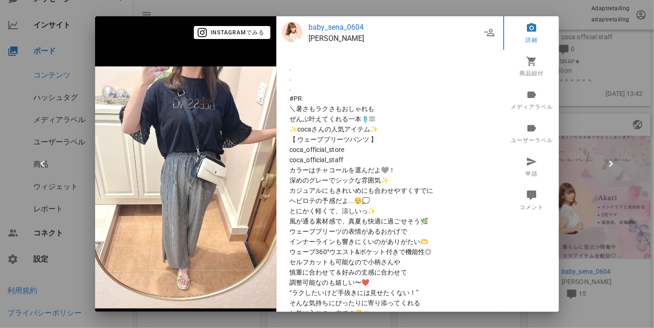
type textarea "@coca_official_staff はじめまして！cocaインスタチームです☺ ステキなコーデを投稿頂きありがとうございます★ こちらの投稿を、公式サイ…"
click at [534, 161] on link "申請" at bounding box center [532, 166] width 58 height 33
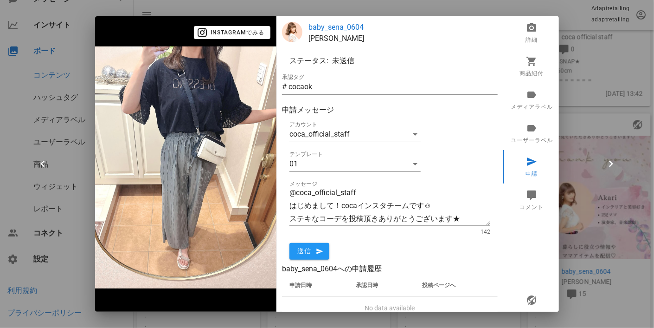
click at [600, 154] on div at bounding box center [327, 164] width 654 height 328
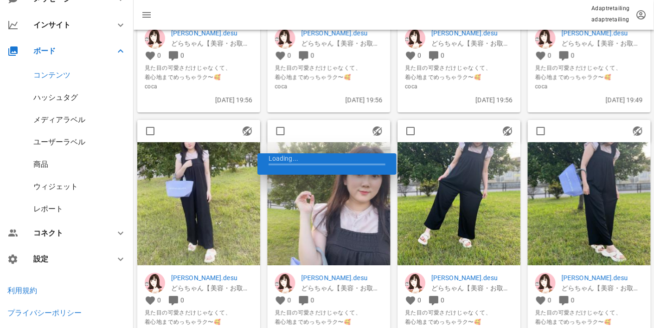
scroll to position [36406, 0]
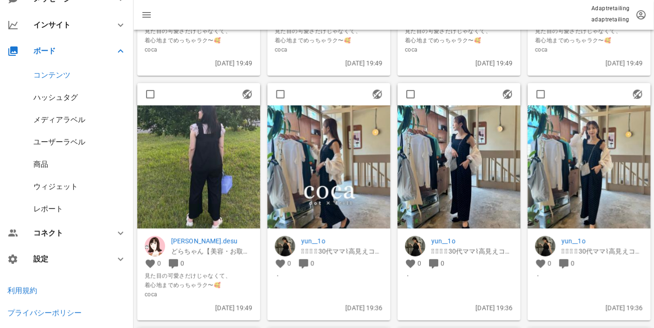
click at [557, 172] on img at bounding box center [589, 166] width 123 height 123
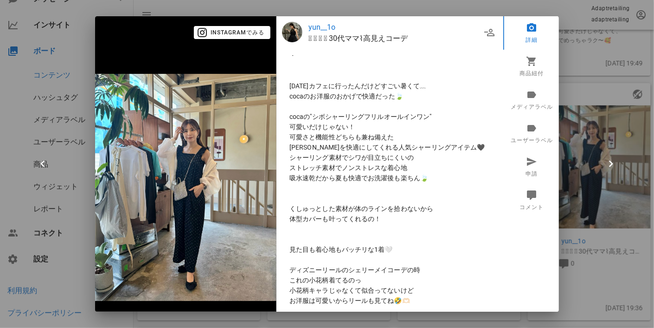
scroll to position [0, 0]
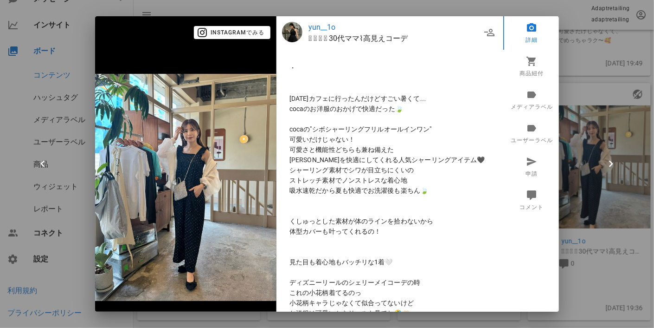
click at [563, 171] on div at bounding box center [327, 164] width 654 height 328
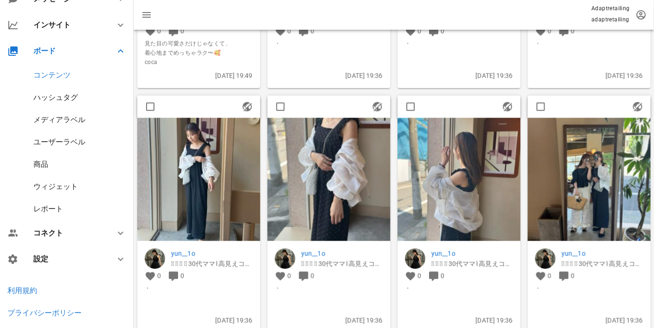
scroll to position [36731, 0]
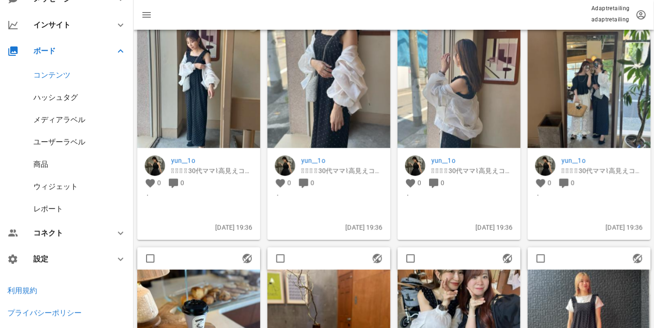
click at [172, 123] on img at bounding box center [198, 86] width 123 height 123
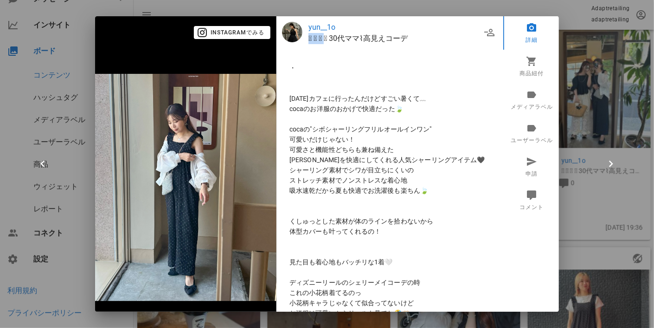
drag, startPoint x: 304, startPoint y: 41, endPoint x: 327, endPoint y: 40, distance: 22.3
click at [327, 40] on div "yun__1o 𝙮 𝙪 𝙣 𓂃 30代ママ⌇高見えコーデ" at bounding box center [381, 33] width 199 height 22
click at [348, 73] on span "⁡" at bounding box center [390, 78] width 201 height 10
click at [599, 142] on div at bounding box center [327, 164] width 654 height 328
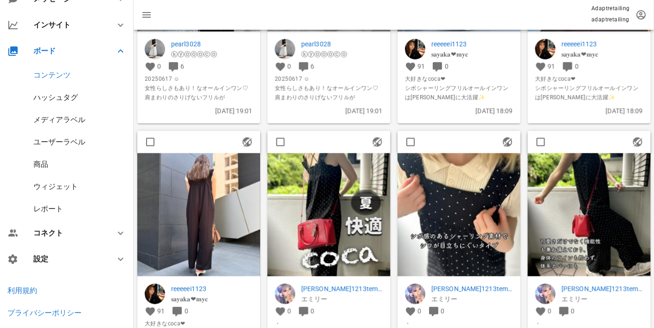
scroll to position [41341, 0]
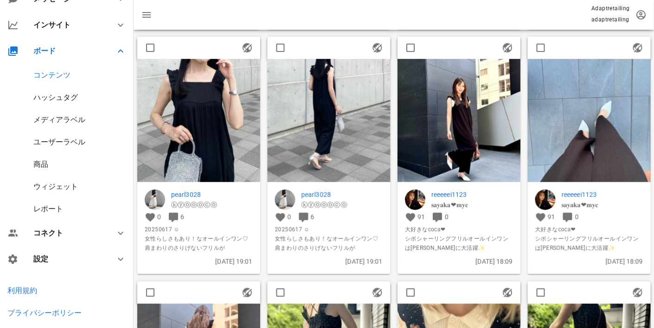
click at [353, 126] on img at bounding box center [329, 120] width 123 height 123
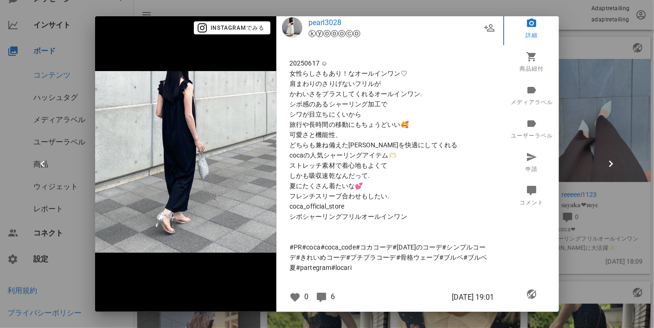
scroll to position [6, 0]
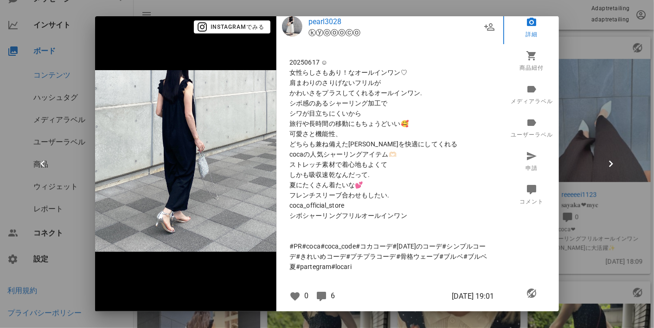
click at [568, 110] on div at bounding box center [327, 164] width 654 height 328
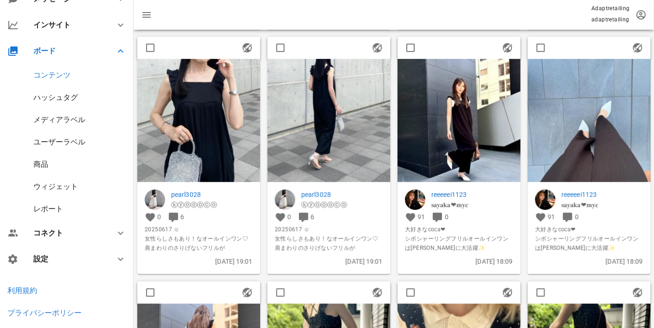
click at [559, 125] on img at bounding box center [589, 120] width 123 height 123
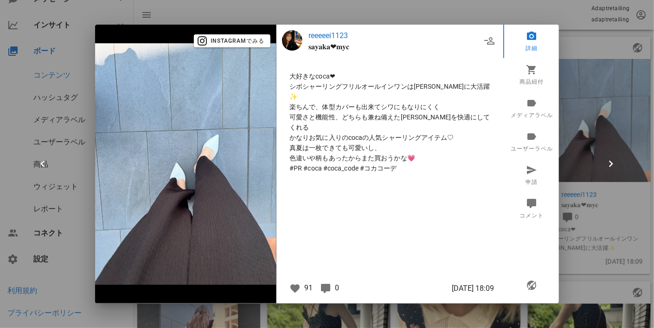
click at [579, 20] on div at bounding box center [327, 164] width 654 height 328
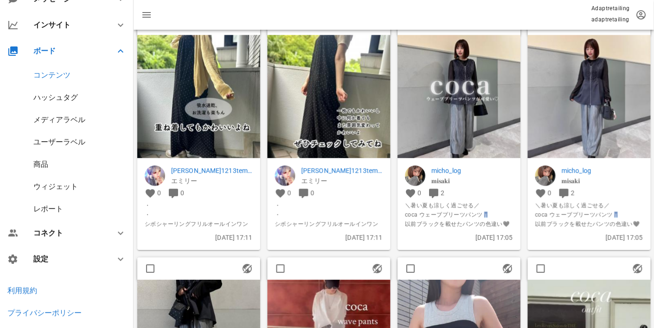
scroll to position [41852, 0]
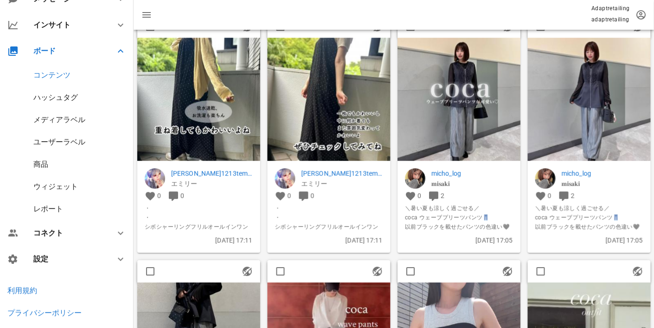
click at [552, 118] on img at bounding box center [589, 99] width 123 height 123
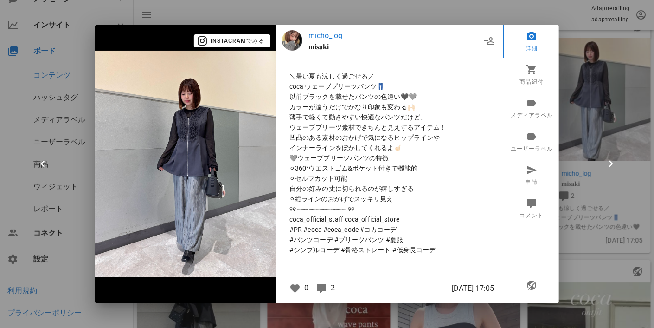
click at [265, 156] on img at bounding box center [185, 164] width 181 height 227
drag, startPoint x: 588, startPoint y: 23, endPoint x: 578, endPoint y: 36, distance: 16.5
click at [588, 23] on div at bounding box center [327, 164] width 654 height 328
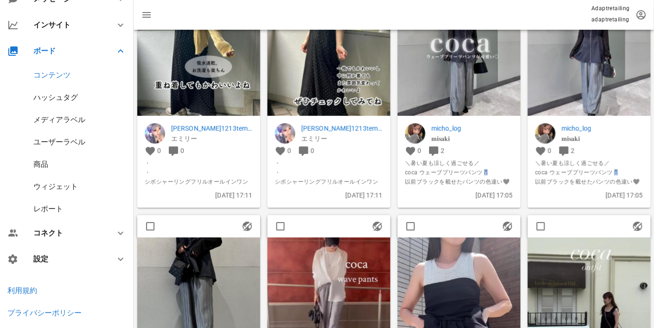
scroll to position [41944, 0]
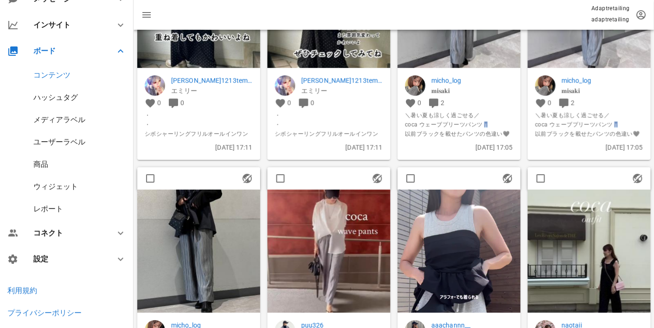
click at [208, 254] on img at bounding box center [198, 250] width 123 height 123
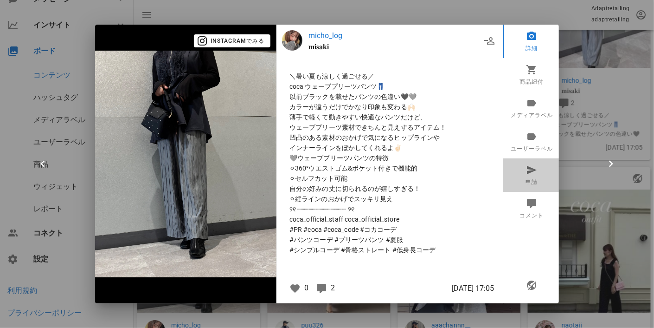
click at [528, 165] on icon at bounding box center [532, 169] width 11 height 11
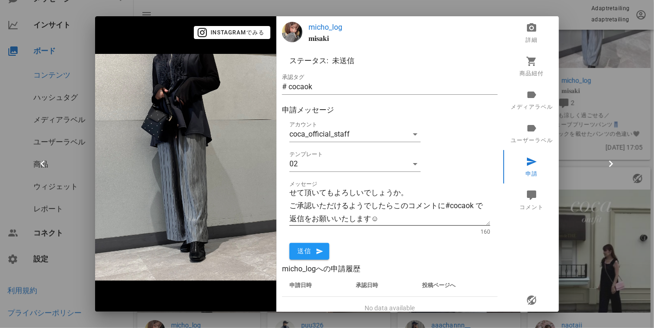
scroll to position [65, 0]
click at [301, 250] on span "送信" at bounding box center [309, 251] width 25 height 8
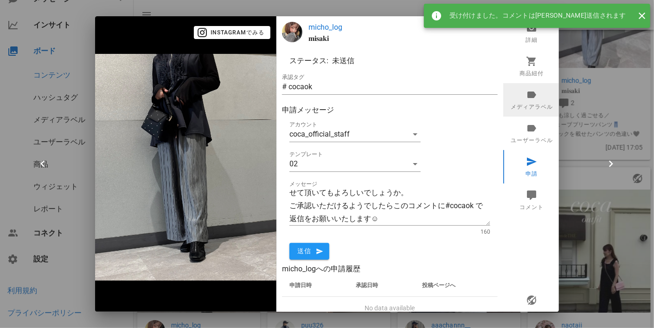
click at [529, 97] on icon at bounding box center [532, 94] width 11 height 11
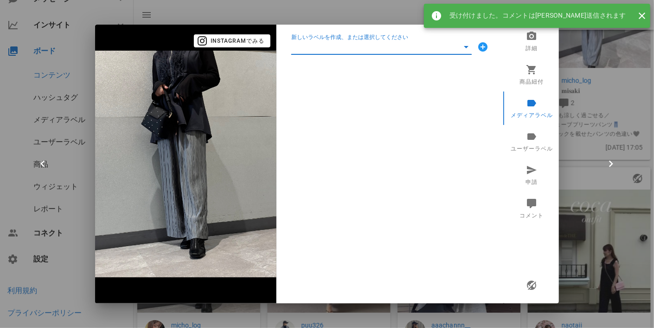
click at [431, 48] on input "新しいラベルを作成、または選択してください" at bounding box center [374, 46] width 167 height 15
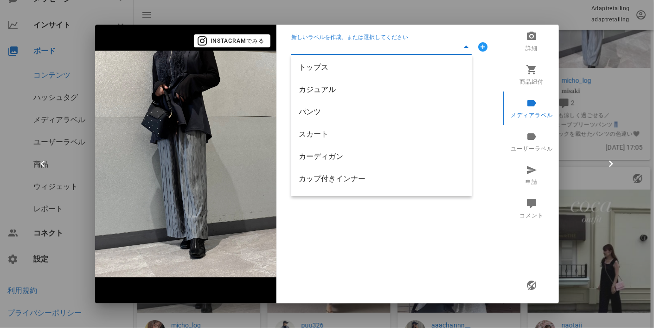
scroll to position [63, 0]
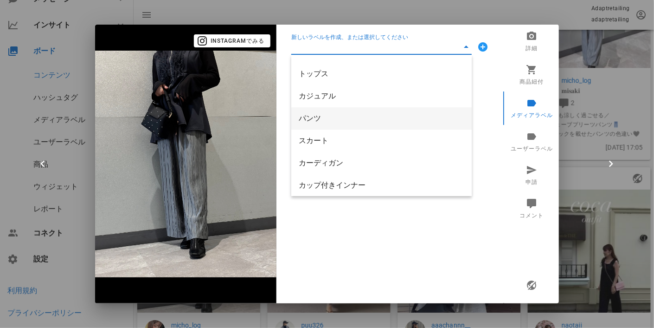
click at [420, 118] on div "パンツ" at bounding box center [382, 118] width 166 height 9
type input "パンツ"
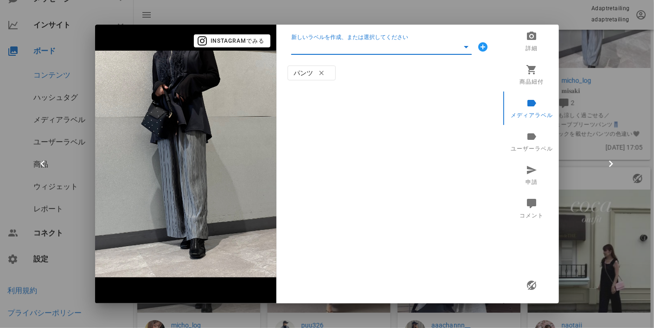
click at [347, 51] on input "新しいラベルを作成、または選択してください" at bounding box center [374, 46] width 167 height 15
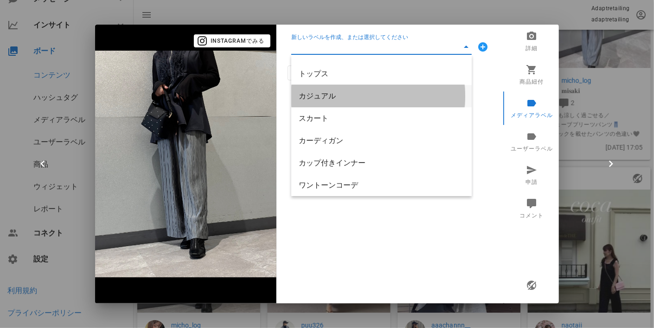
click at [324, 92] on div "カジュアル" at bounding box center [382, 95] width 166 height 9
type input "カジュアル"
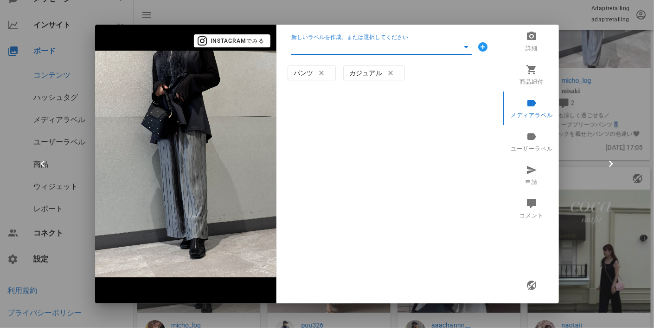
click at [380, 50] on input "新しいラベルを作成、または選択してください" at bounding box center [374, 46] width 167 height 15
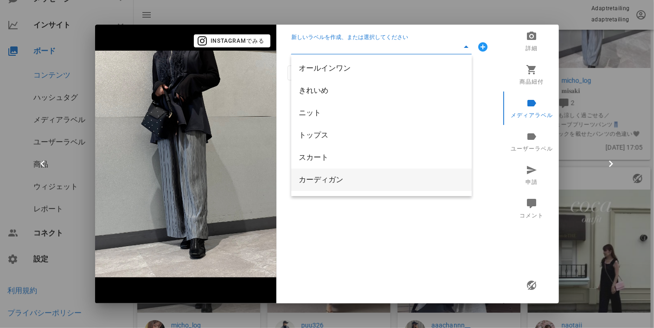
scroll to position [0, 0]
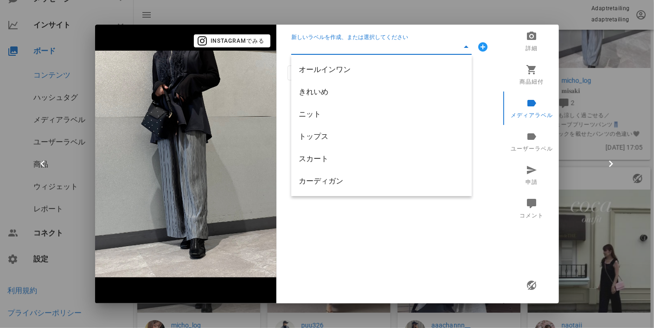
click at [492, 142] on div "新しいラベルを作成、または選択してください パンツ カジュアル" at bounding box center [390, 164] width 227 height 278
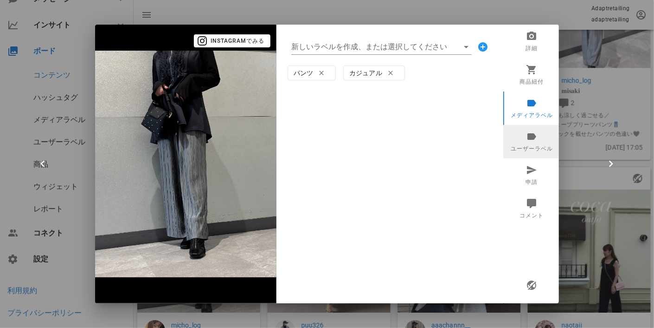
click at [526, 142] on link "ユーザーラベル" at bounding box center [532, 141] width 58 height 33
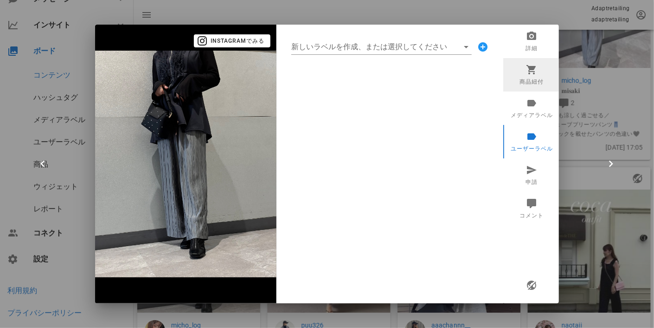
click at [535, 73] on icon at bounding box center [532, 69] width 11 height 11
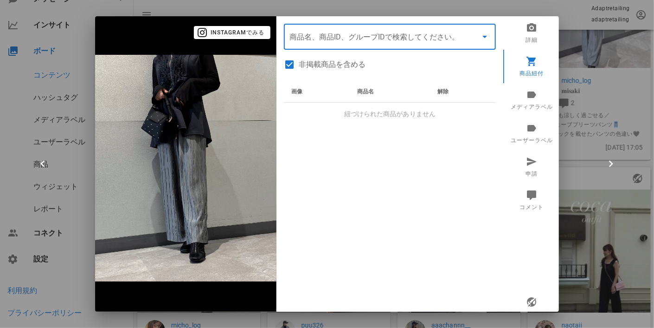
click at [395, 40] on input "商品" at bounding box center [377, 36] width 175 height 15
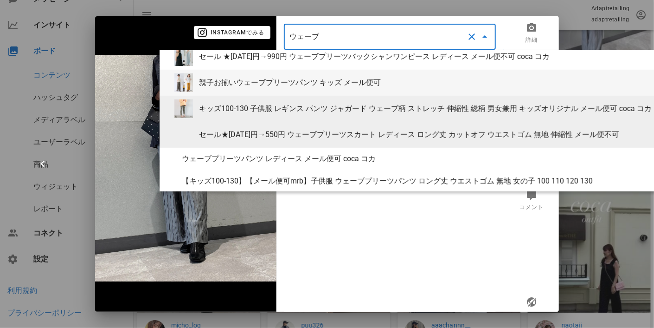
scroll to position [145, 0]
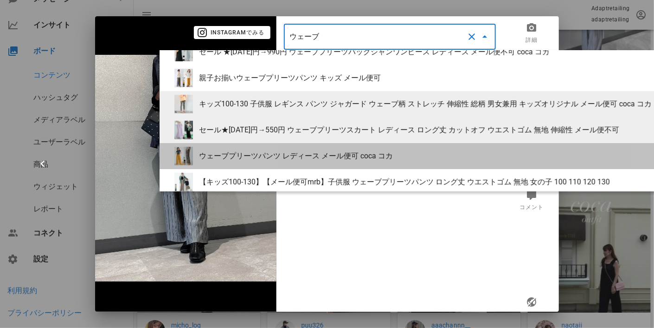
click at [290, 158] on div "ウェーブプリーツパンツ レディース メール便可 coca コカ" at bounding box center [426, 155] width 454 height 9
type input "ウェーブプリーツパンツ レディース メール便可 coca コカ"
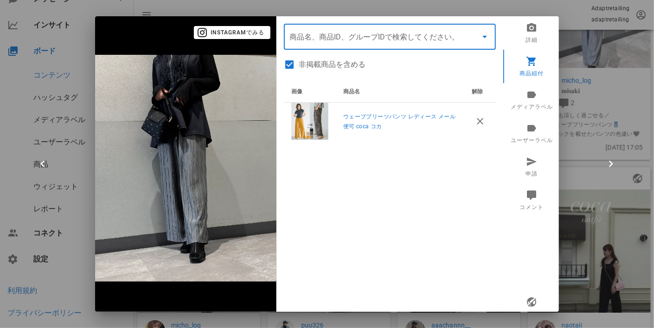
click at [586, 199] on div at bounding box center [327, 164] width 654 height 328
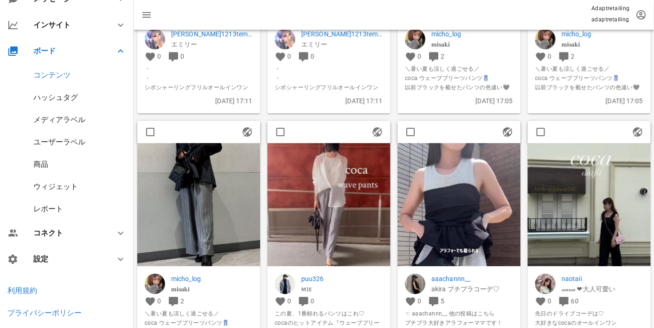
scroll to position [42037, 0]
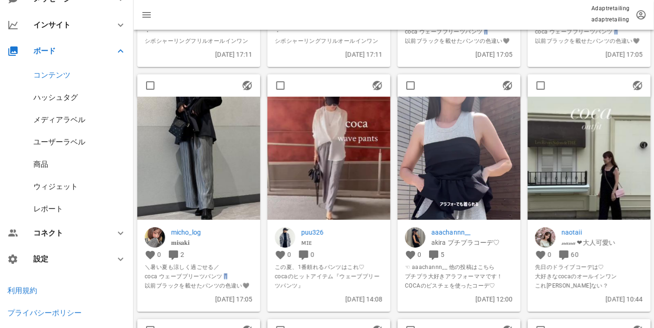
click at [442, 182] on img at bounding box center [459, 206] width 123 height 218
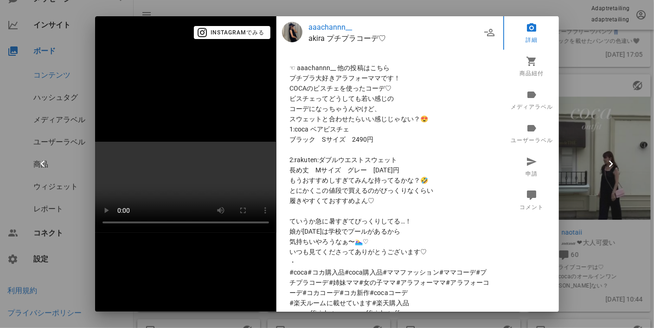
click at [585, 157] on div at bounding box center [327, 164] width 654 height 328
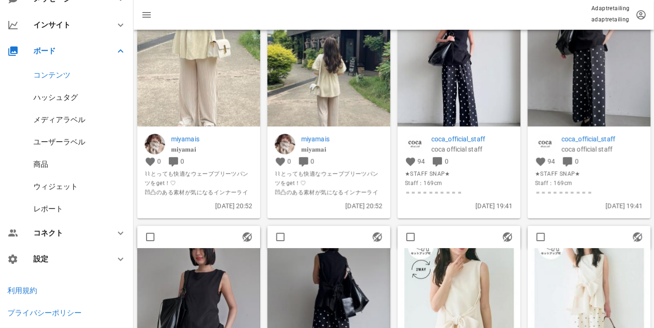
scroll to position [45751, 0]
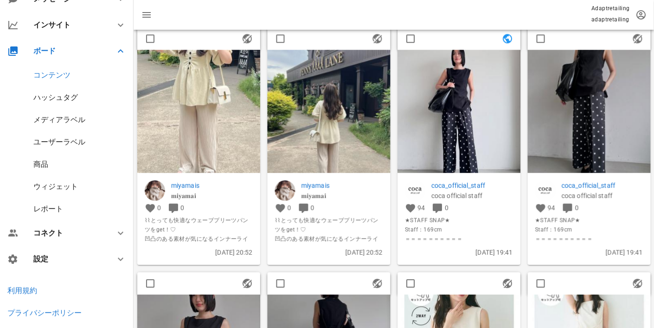
click at [199, 93] on img at bounding box center [198, 111] width 123 height 123
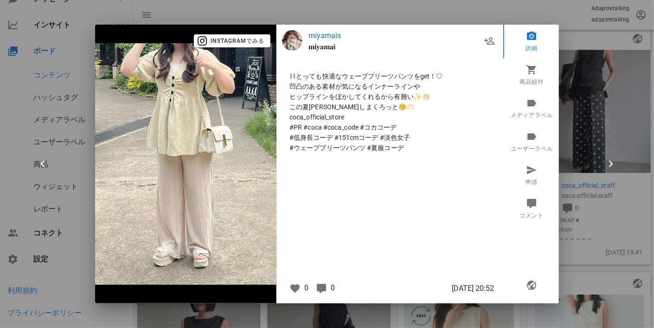
click at [594, 122] on div at bounding box center [327, 164] width 654 height 328
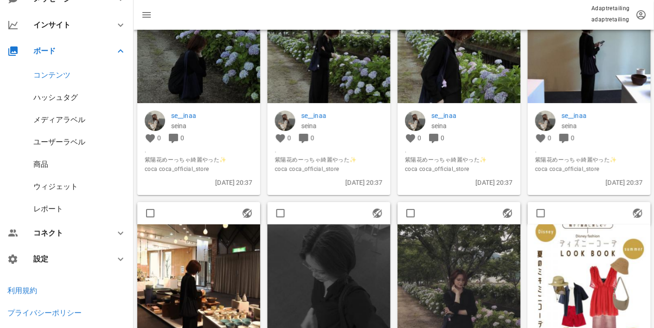
scroll to position [47606, 0]
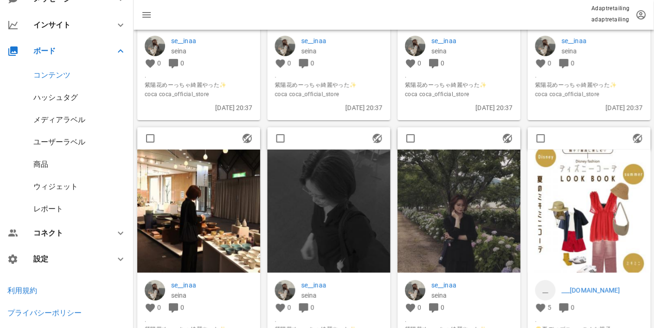
click at [440, 220] on img at bounding box center [459, 210] width 123 height 123
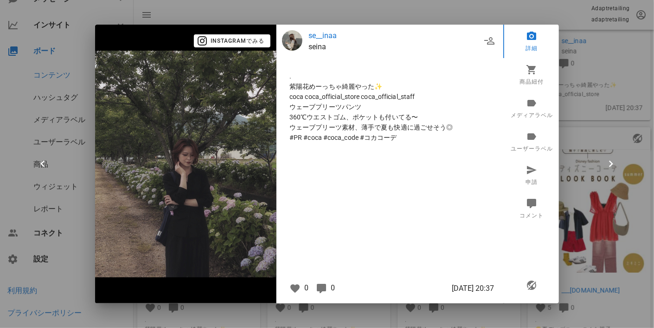
click at [594, 147] on div at bounding box center [327, 164] width 654 height 328
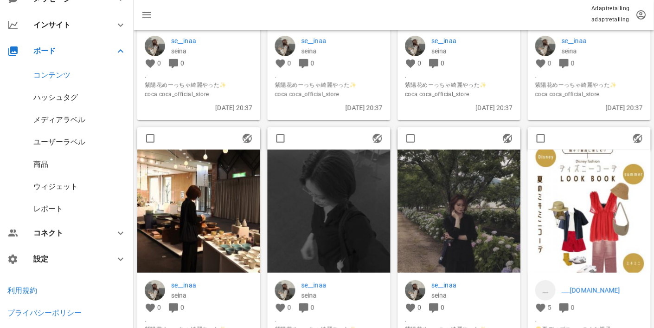
click at [598, 195] on img at bounding box center [589, 210] width 123 height 123
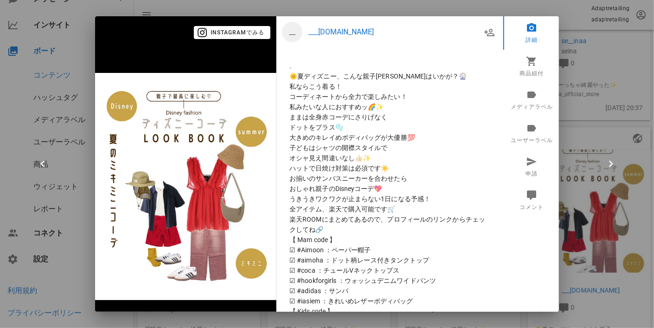
click at [576, 168] on div at bounding box center [327, 164] width 654 height 328
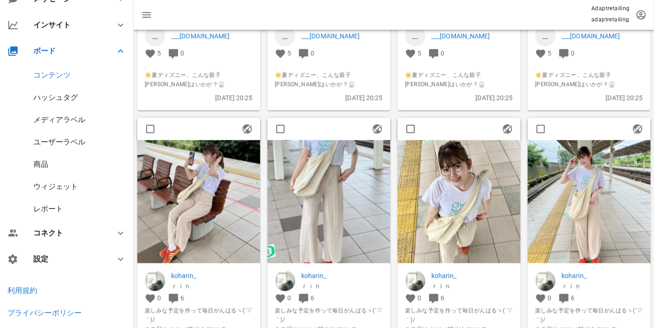
scroll to position [48163, 0]
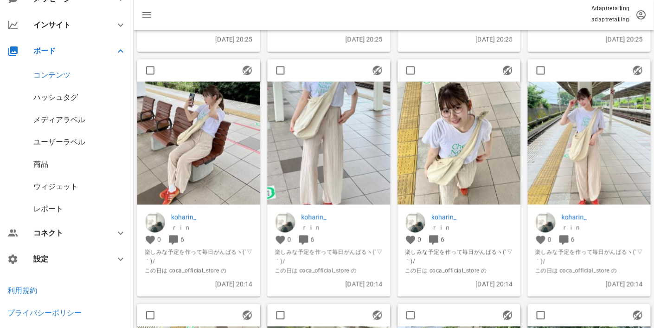
click at [354, 156] on img at bounding box center [329, 143] width 123 height 123
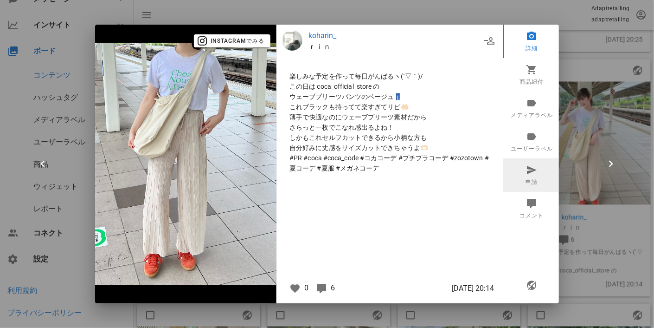
click at [537, 167] on icon at bounding box center [532, 169] width 11 height 11
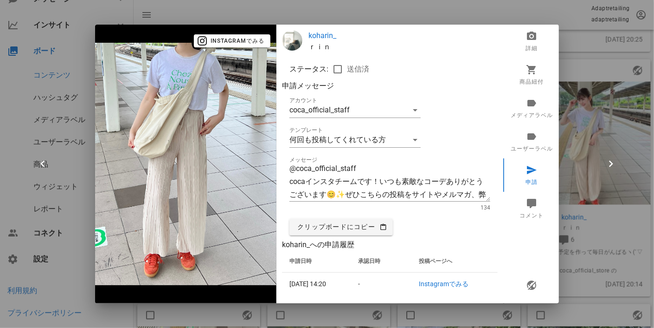
click at [372, 9] on div at bounding box center [327, 164] width 654 height 328
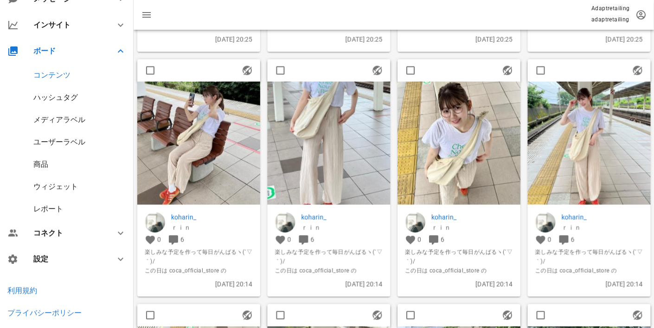
click at [469, 152] on img at bounding box center [459, 143] width 123 height 123
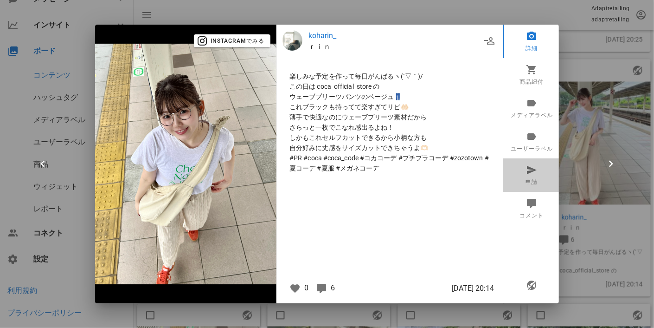
click at [529, 175] on link "申請" at bounding box center [532, 174] width 58 height 33
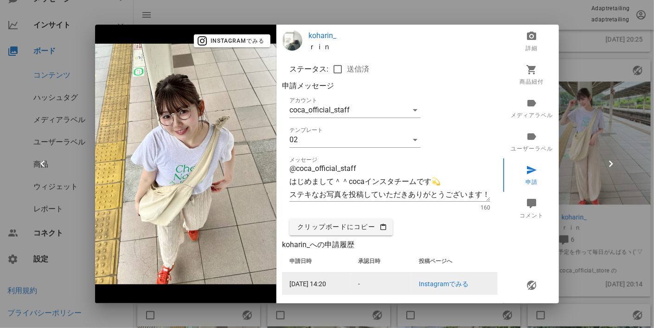
click at [443, 284] on link "Instagramでみる" at bounding box center [444, 283] width 50 height 7
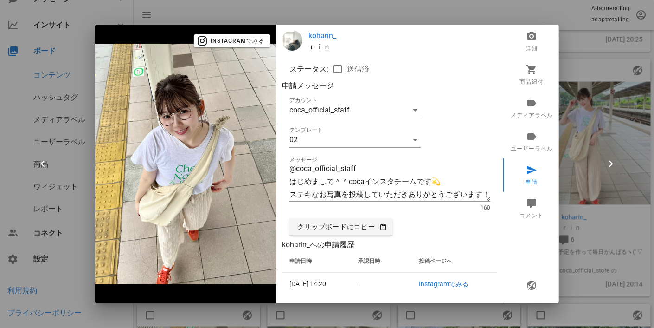
click at [319, 33] on p "koharin_" at bounding box center [403, 35] width 189 height 11
click at [589, 102] on div at bounding box center [327, 164] width 654 height 328
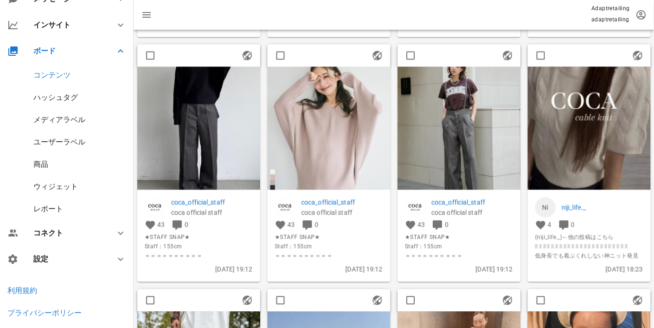
scroll to position [3433, 0]
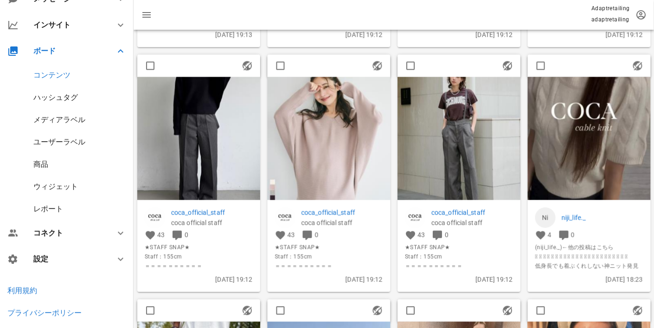
click at [585, 151] on img at bounding box center [589, 138] width 123 height 123
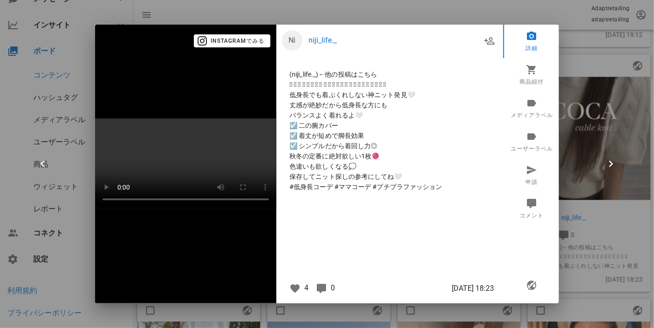
click at [319, 35] on p "niji_life._" at bounding box center [395, 40] width 173 height 11
click at [578, 149] on div at bounding box center [327, 164] width 654 height 328
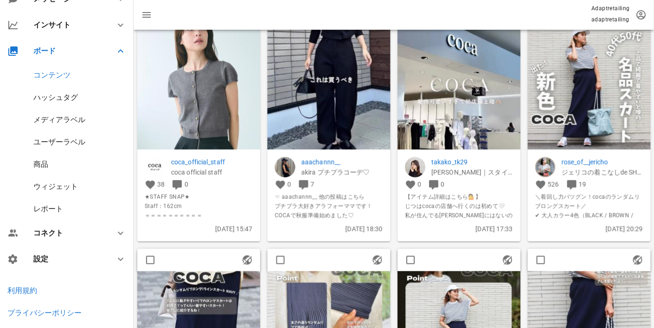
scroll to position [10068, 0]
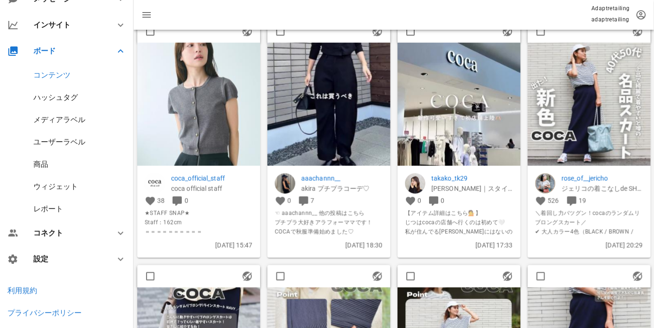
click at [482, 141] on img at bounding box center [459, 104] width 123 height 123
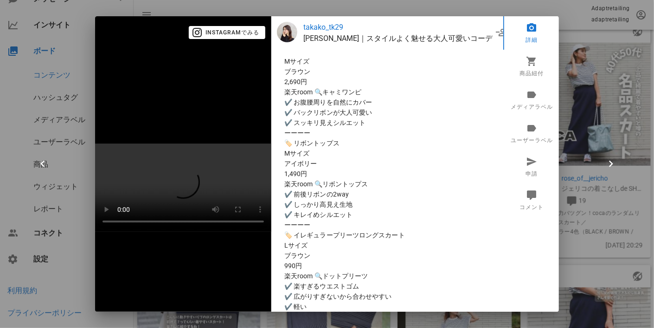
scroll to position [173, 0]
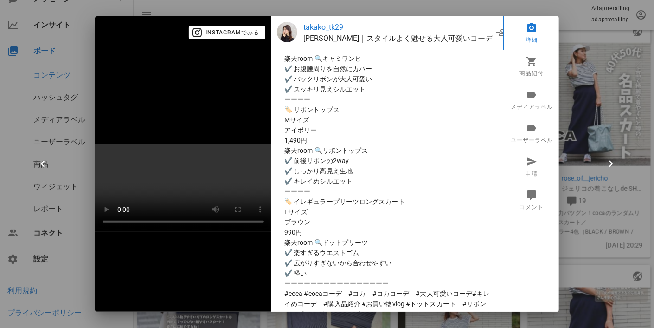
click at [591, 241] on div at bounding box center [327, 164] width 654 height 328
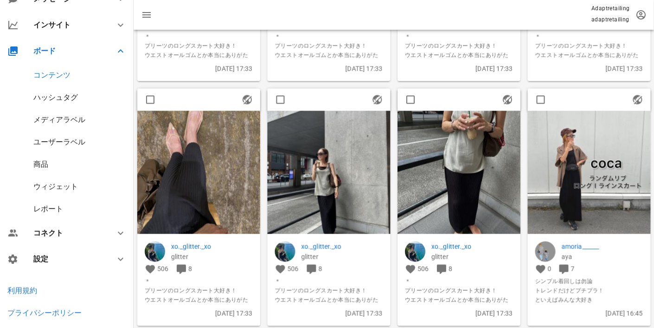
scroll to position [11227, 0]
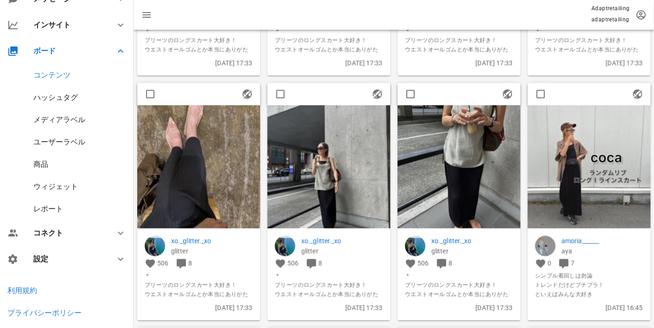
click at [463, 199] on img at bounding box center [459, 166] width 123 height 123
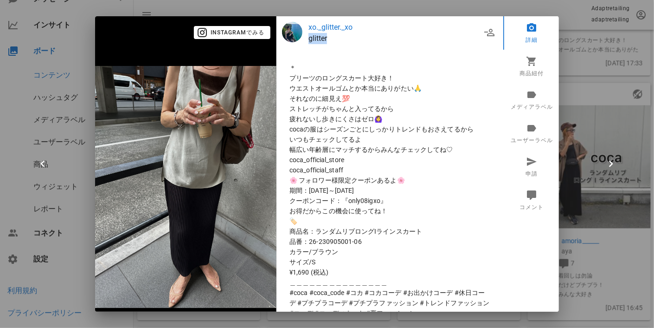
drag, startPoint x: 325, startPoint y: 39, endPoint x: 305, endPoint y: 38, distance: 20.0
click at [309, 38] on p "glitter" at bounding box center [395, 38] width 173 height 11
copy p "glitter"
click at [613, 76] on div at bounding box center [327, 164] width 654 height 328
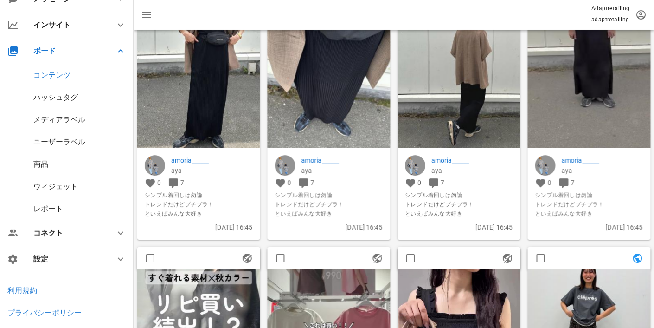
scroll to position [11738, 0]
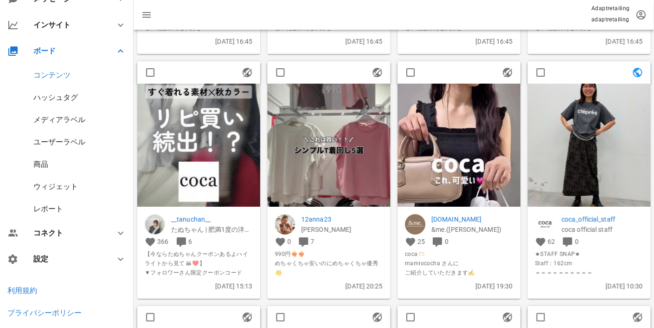
click at [312, 162] on img at bounding box center [329, 145] width 123 height 123
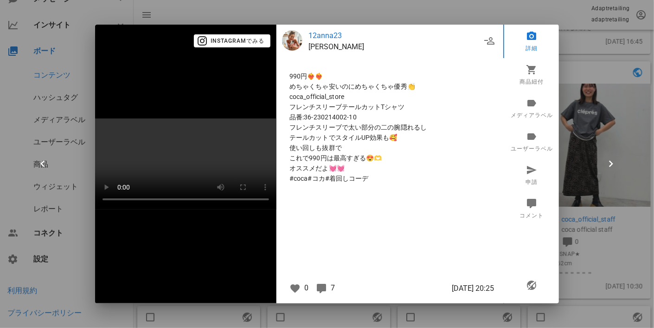
click at [587, 94] on div at bounding box center [327, 164] width 654 height 328
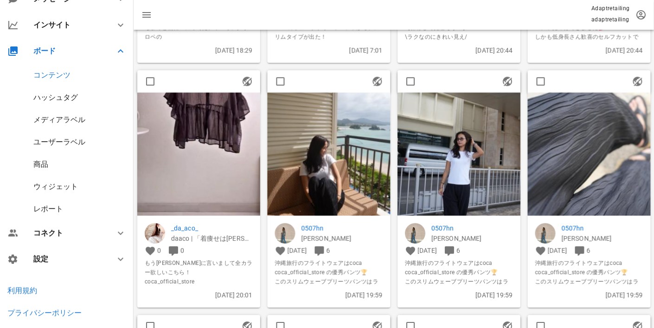
scroll to position [17584, 0]
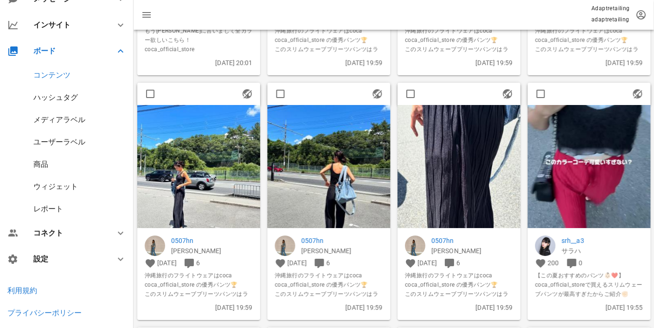
click at [449, 167] on img at bounding box center [459, 166] width 123 height 123
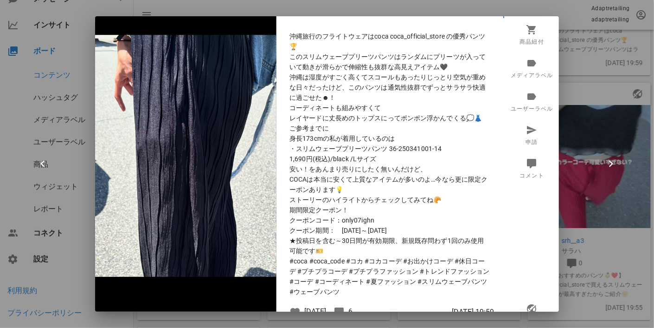
scroll to position [47, 0]
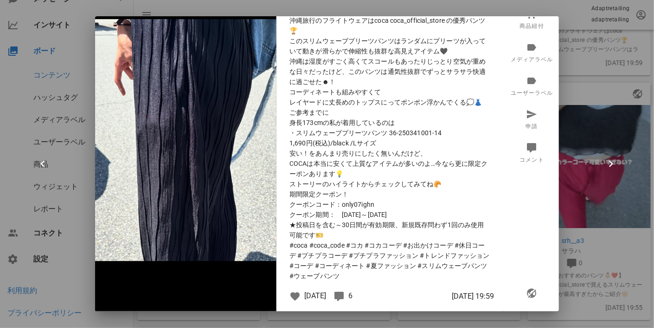
click at [628, 174] on div at bounding box center [327, 164] width 654 height 328
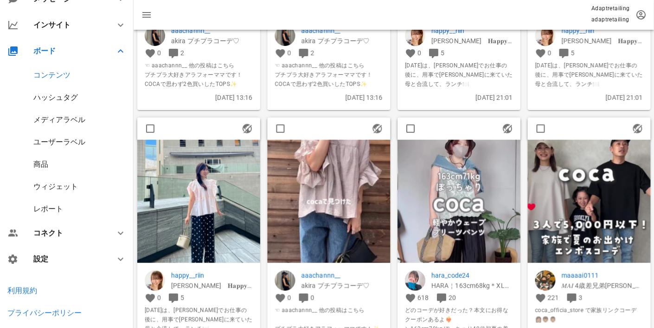
scroll to position [19810, 0]
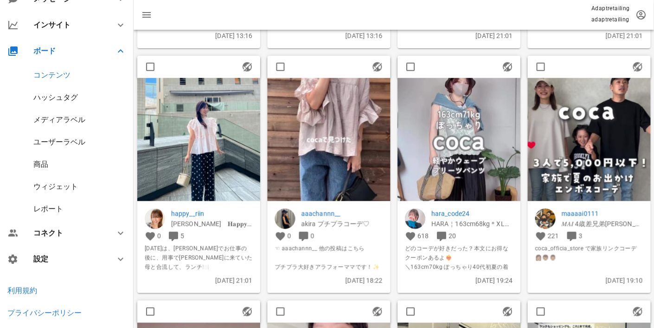
click at [317, 142] on img at bounding box center [329, 139] width 123 height 123
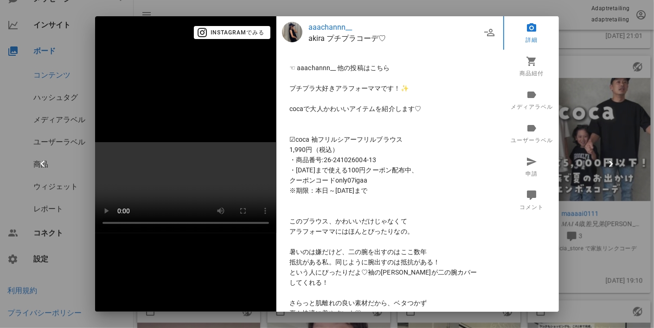
click at [573, 132] on div at bounding box center [327, 164] width 654 height 328
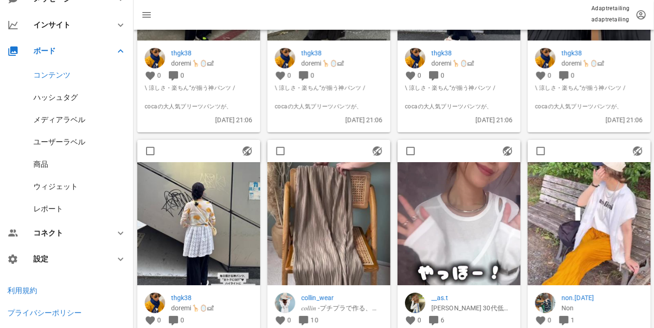
scroll to position [20553, 0]
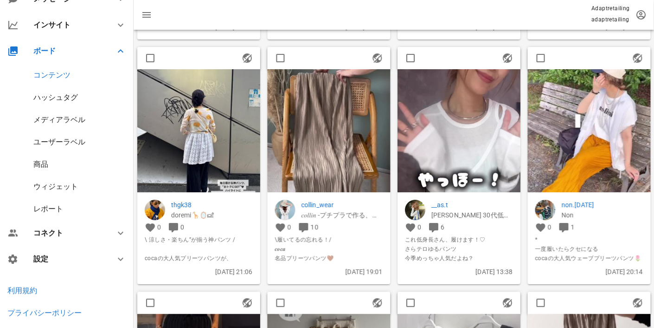
click at [466, 150] on img at bounding box center [459, 178] width 123 height 218
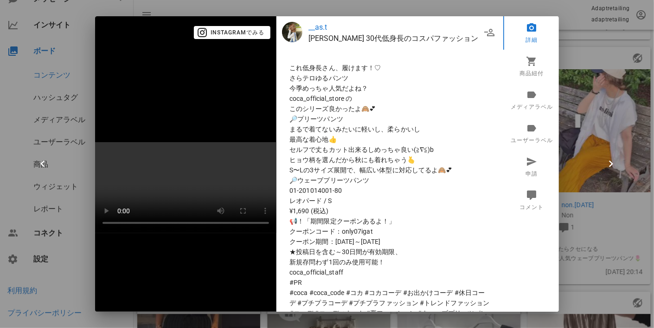
click at [563, 170] on div at bounding box center [327, 164] width 654 height 328
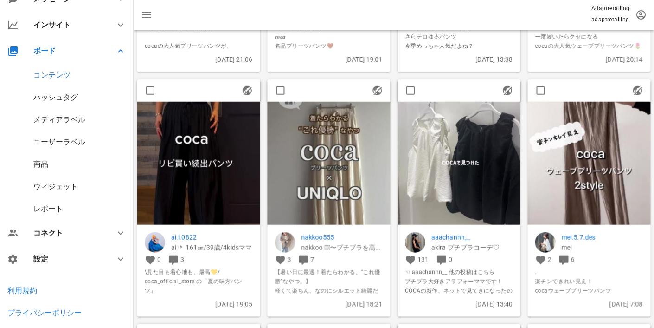
scroll to position [20785, 0]
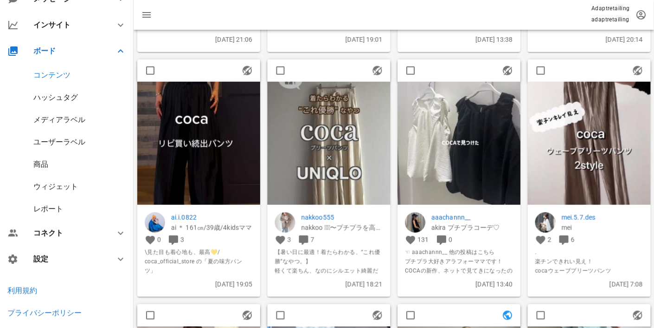
click at [478, 187] on img at bounding box center [459, 143] width 123 height 123
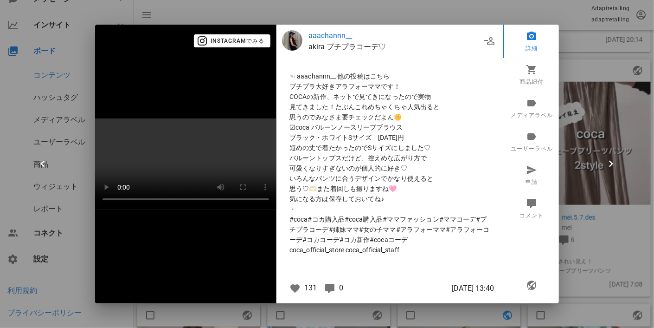
click at [625, 208] on div at bounding box center [327, 164] width 654 height 328
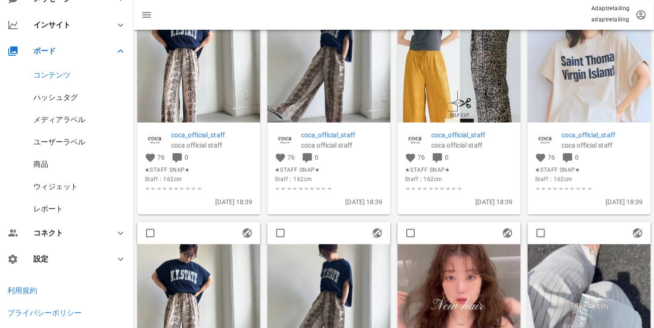
scroll to position [23940, 0]
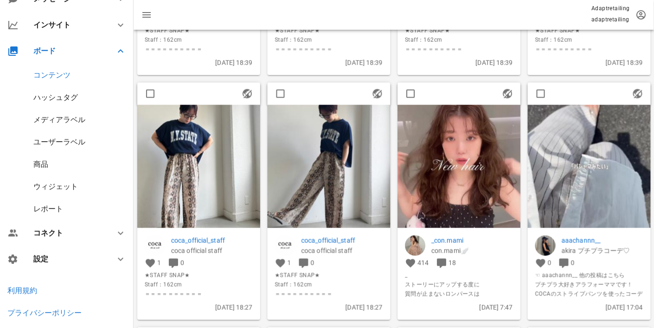
click at [484, 191] on img at bounding box center [459, 165] width 123 height 123
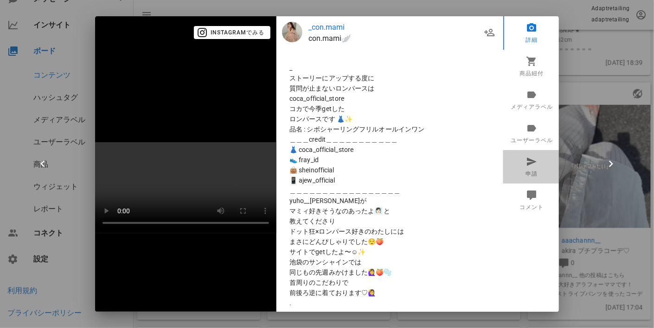
click at [533, 165] on link "申請" at bounding box center [532, 166] width 58 height 33
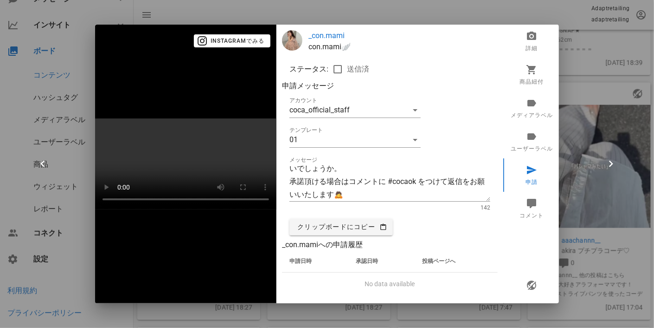
scroll to position [0, 0]
click at [360, 64] on label "送信済" at bounding box center [358, 68] width 22 height 9
checkbox input "false"
click at [324, 30] on p "_con.mami" at bounding box center [403, 35] width 189 height 11
